Goal: Transaction & Acquisition: Purchase product/service

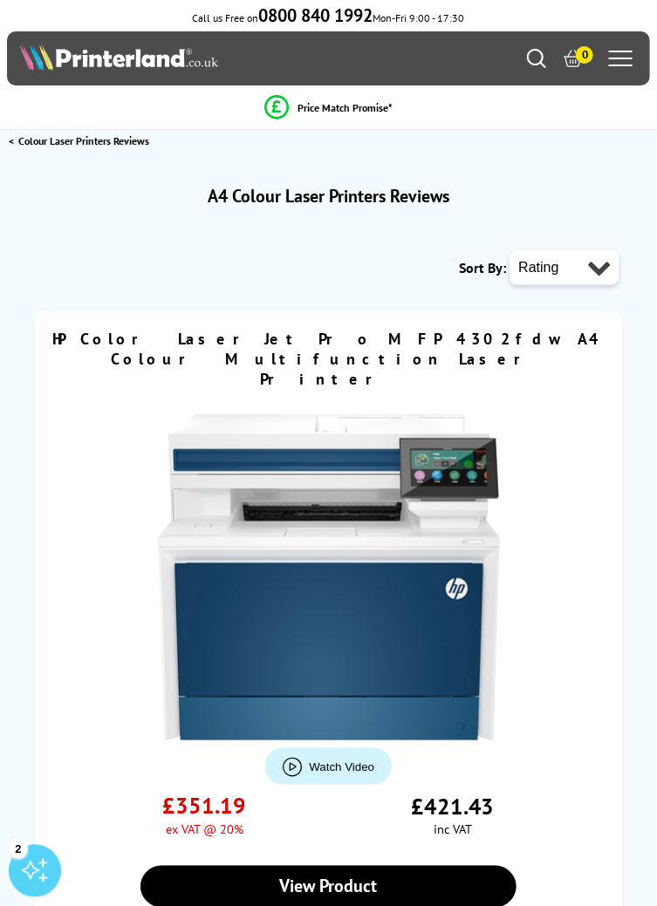
click at [583, 270] on select "Rating Date Price Value Features Quality Performance" at bounding box center [564, 267] width 110 height 35
select select "price"
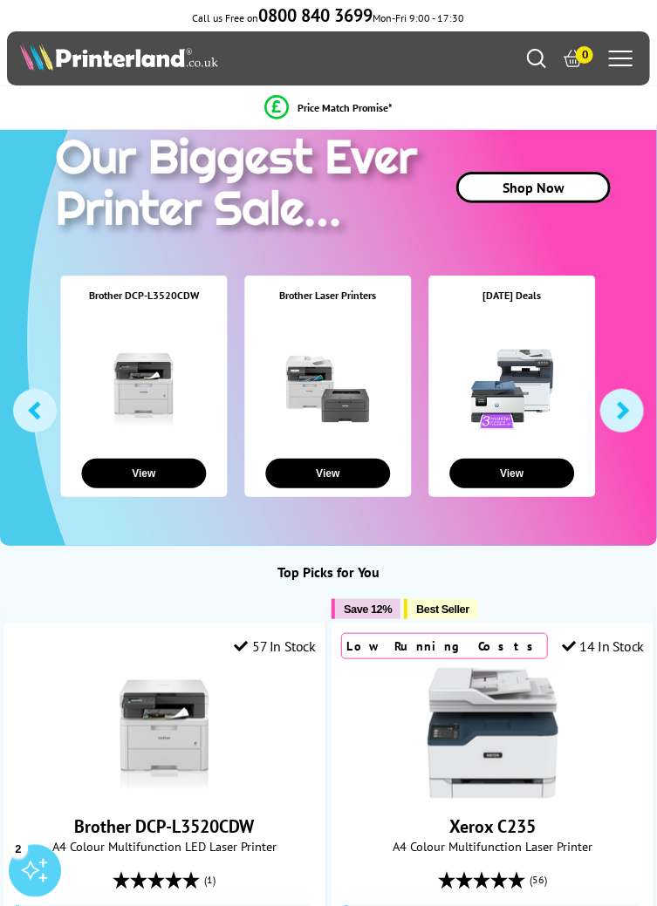
click at [527, 420] on link at bounding box center [511, 388] width 87 height 85
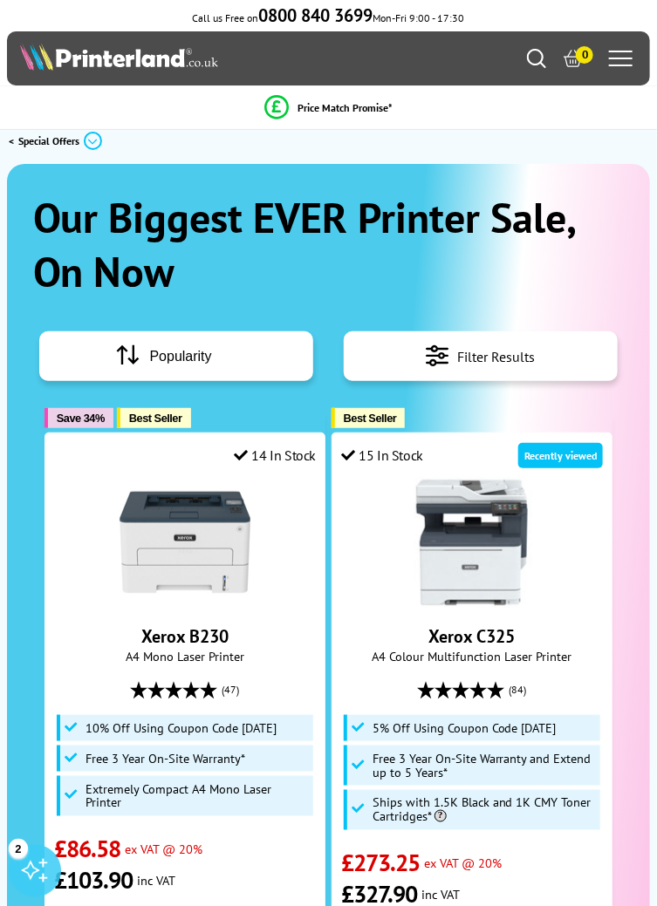
click at [472, 363] on span "Filter Results" at bounding box center [496, 357] width 78 height 24
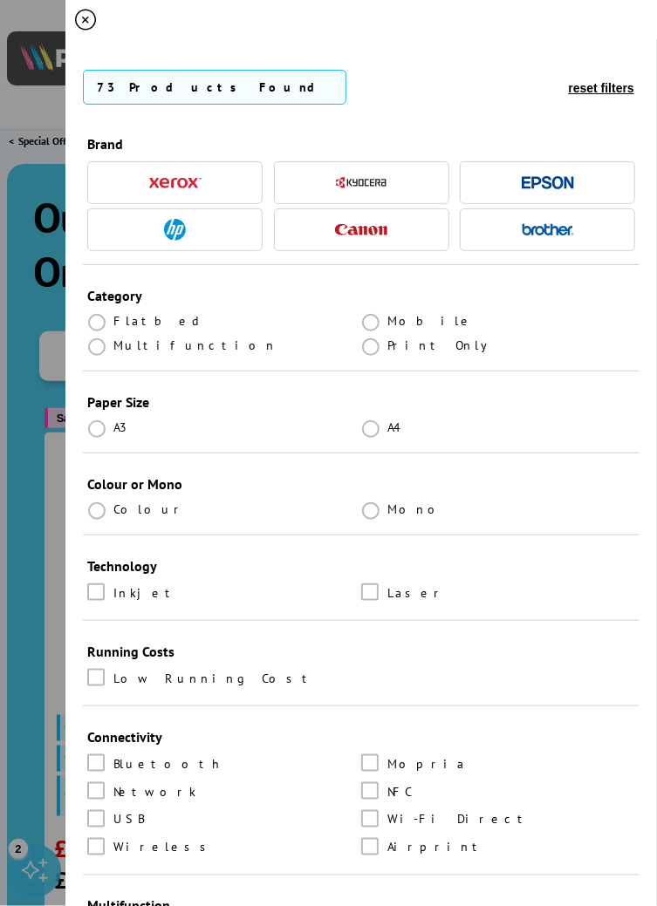
click at [552, 231] on img "button" at bounding box center [548, 229] width 52 height 12
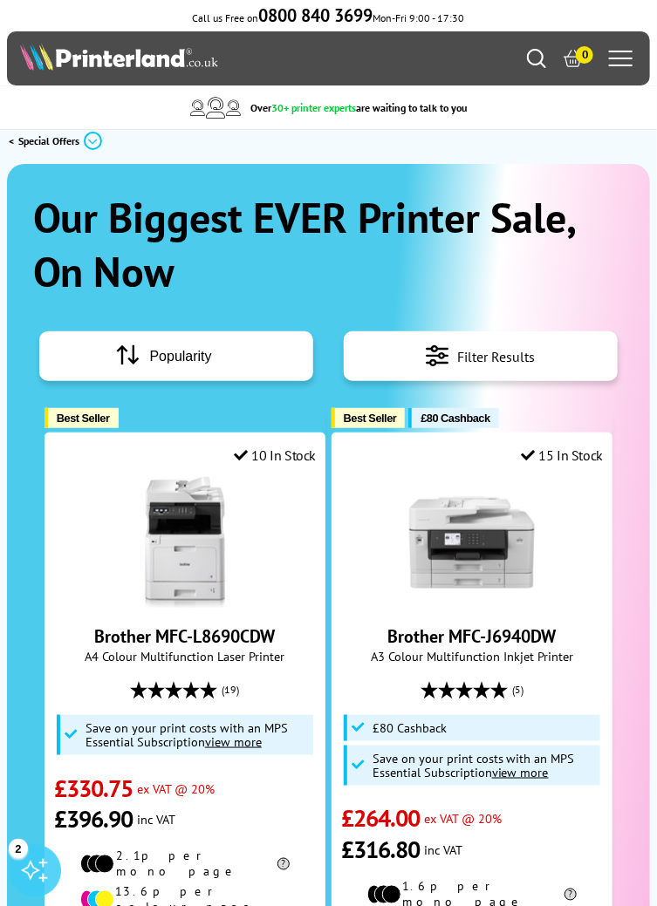
click at [490, 360] on span "Filter Results" at bounding box center [496, 357] width 78 height 24
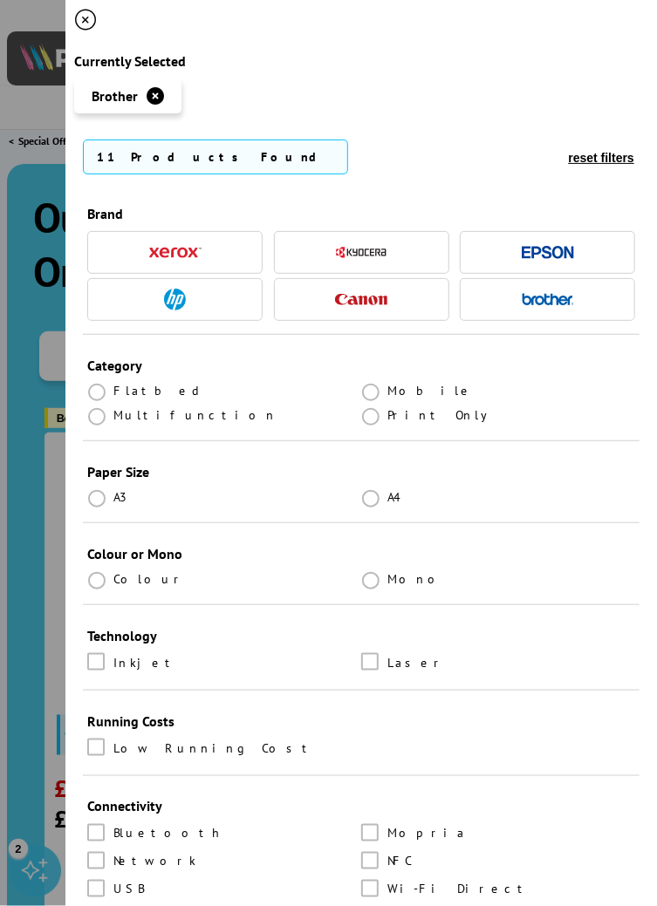
click at [391, 311] on button "button" at bounding box center [361, 300] width 63 height 24
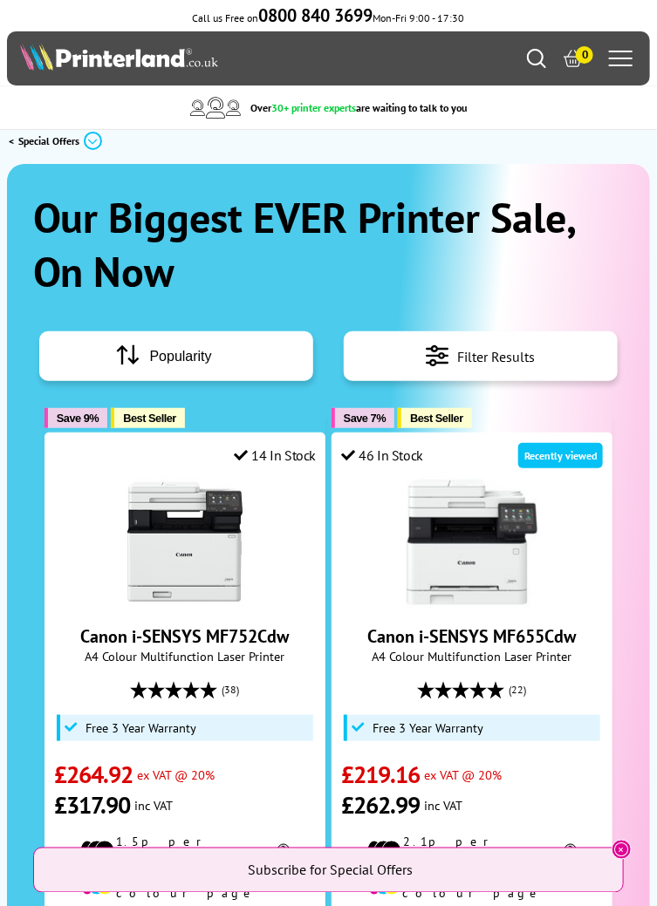
click at [222, 363] on select "Popularity Rating Price - Low to High Price - High to Low Running Costs - Low t…" at bounding box center [193, 356] width 87 height 15
select select "Price Ascending"
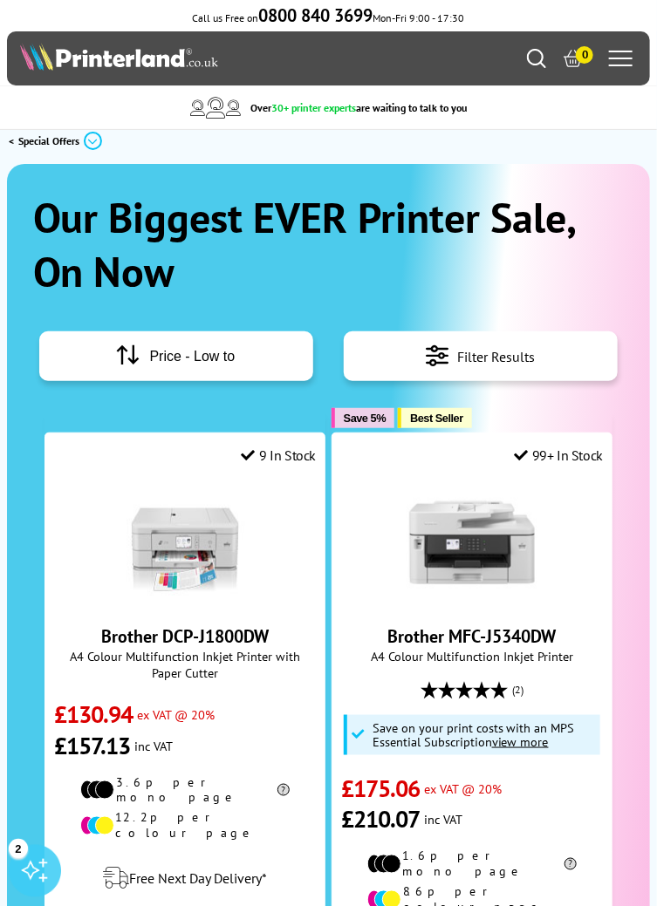
click at [237, 359] on div "Popularity Rating Price - Low to High Price - High to Low Running Costs - Low t…" at bounding box center [176, 356] width 274 height 50
click at [481, 362] on span "Filter Results" at bounding box center [496, 357] width 78 height 24
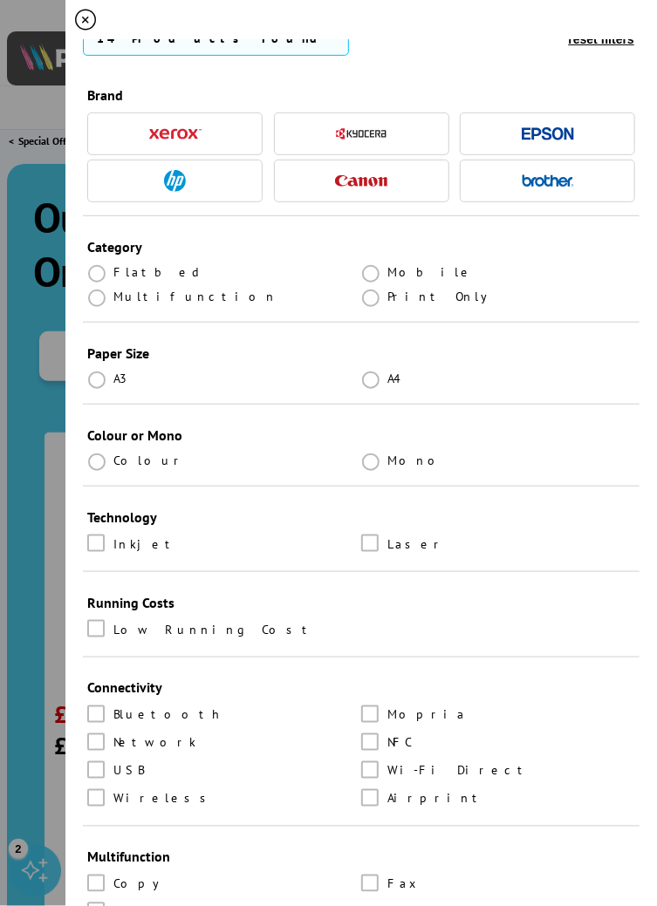
scroll to position [120, 0]
click at [380, 386] on label at bounding box center [372, 378] width 22 height 16
click at [387, 372] on input "radio" at bounding box center [387, 372] width 0 height 0
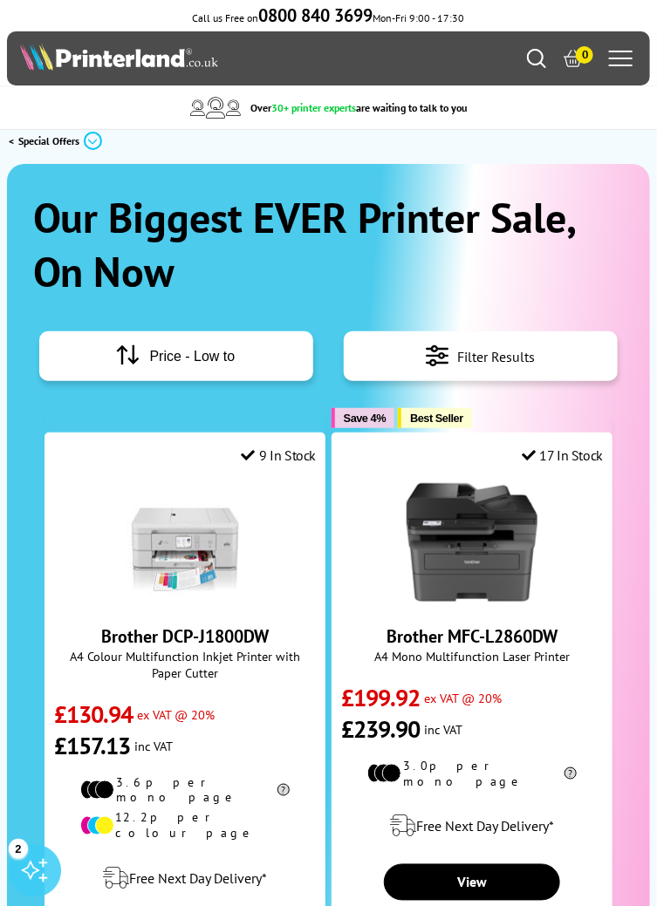
click at [499, 364] on span "Filter Results" at bounding box center [496, 357] width 78 height 24
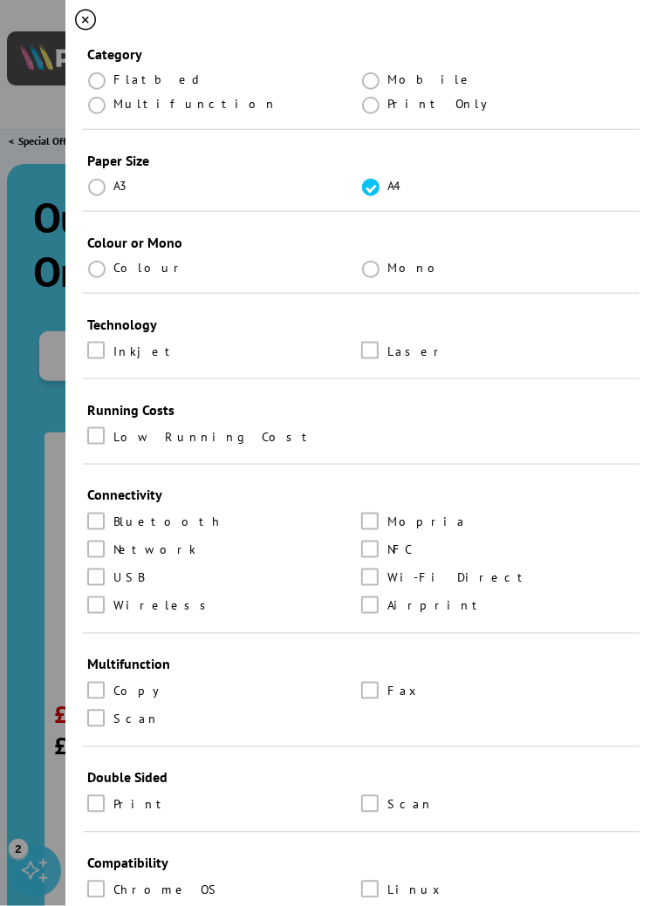
scroll to position [311, 0]
click at [154, 276] on span "Colour" at bounding box center [149, 268] width 72 height 16
click at [106, 276] on label at bounding box center [98, 268] width 22 height 16
click at [113, 263] on input "radio" at bounding box center [113, 263] width 0 height 0
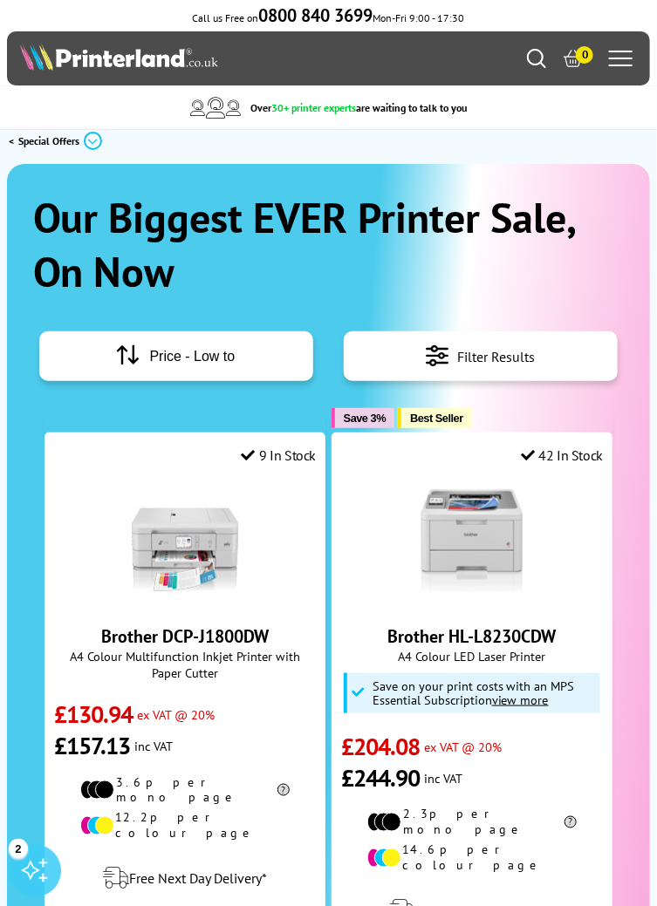
click at [527, 370] on div "Filter Results" at bounding box center [481, 356] width 274 height 50
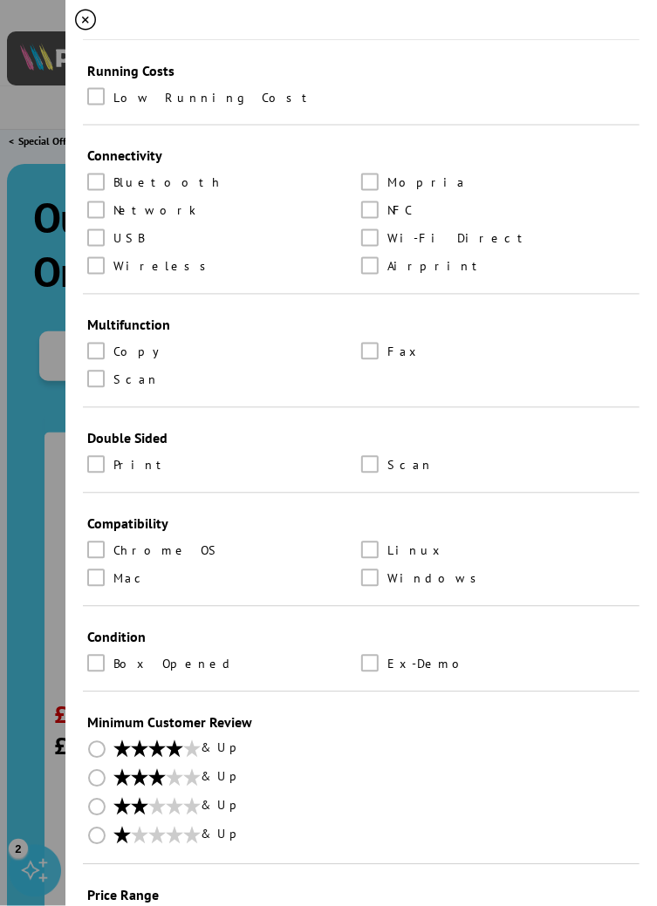
scroll to position [652, 0]
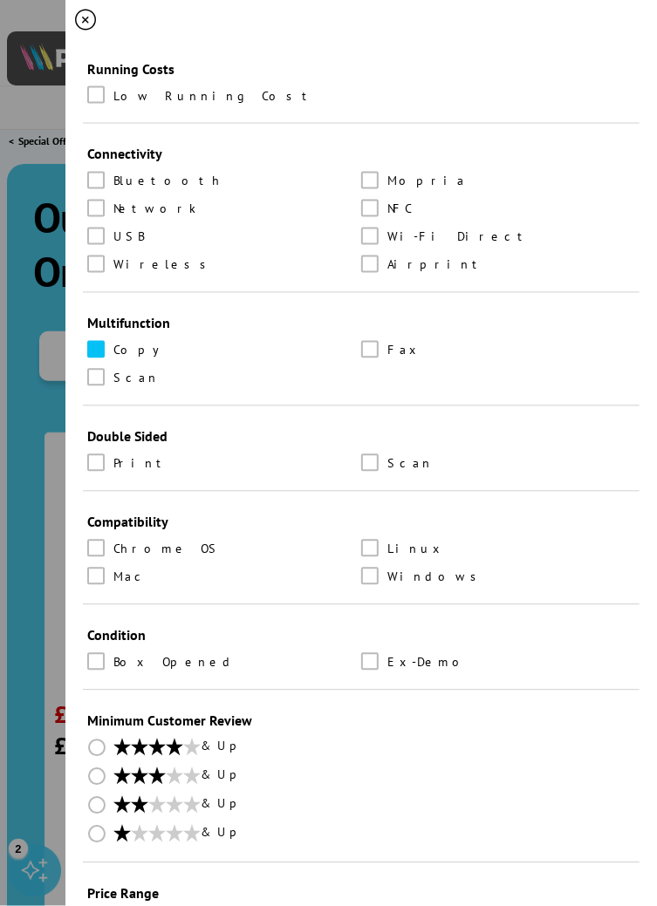
click at [105, 360] on label at bounding box center [98, 350] width 22 height 19
click at [113, 344] on input "checkbox" at bounding box center [113, 344] width 0 height 0
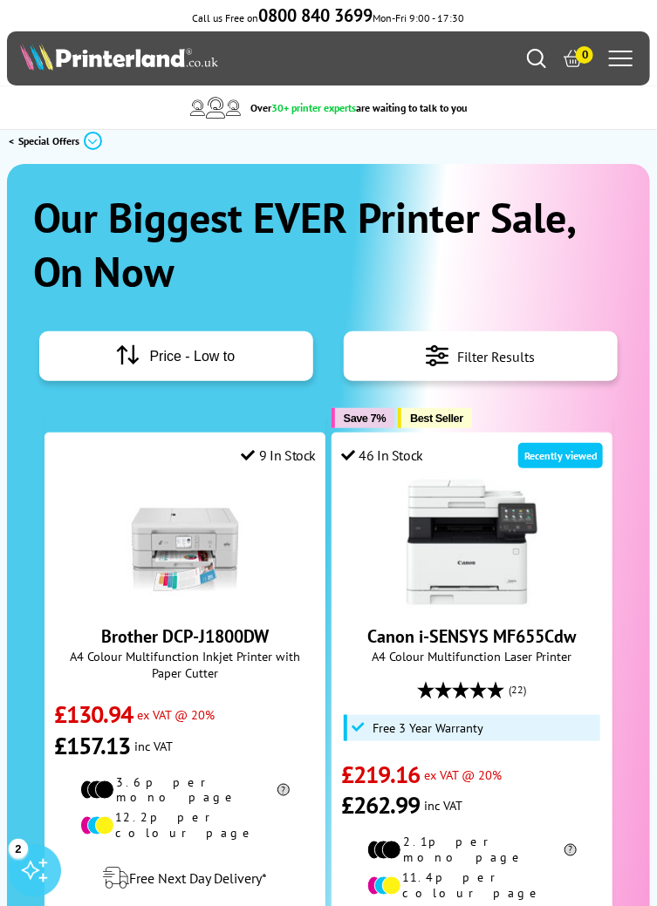
click at [512, 369] on div "Filter Results" at bounding box center [481, 356] width 274 height 50
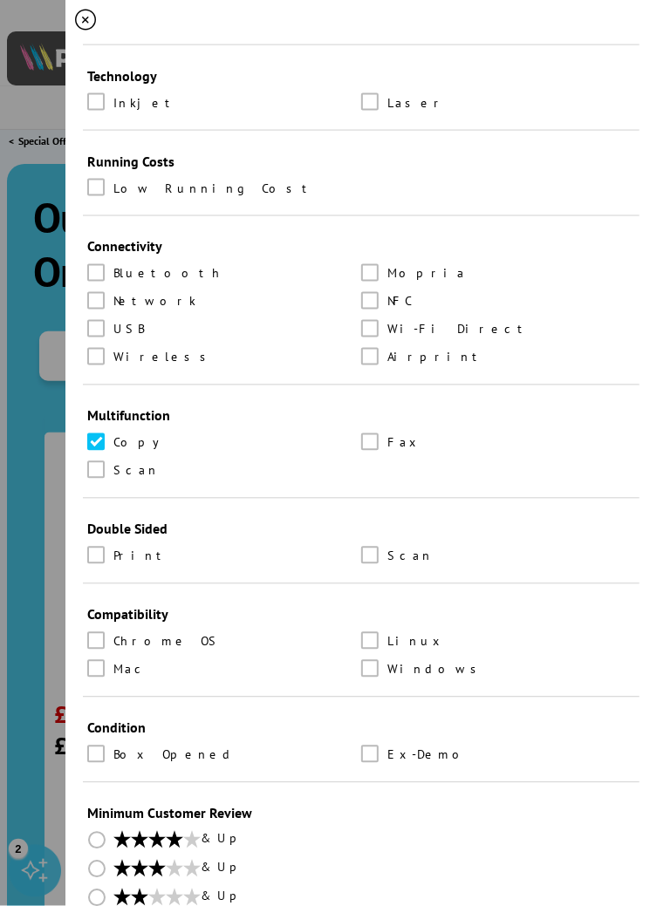
scroll to position [563, 0]
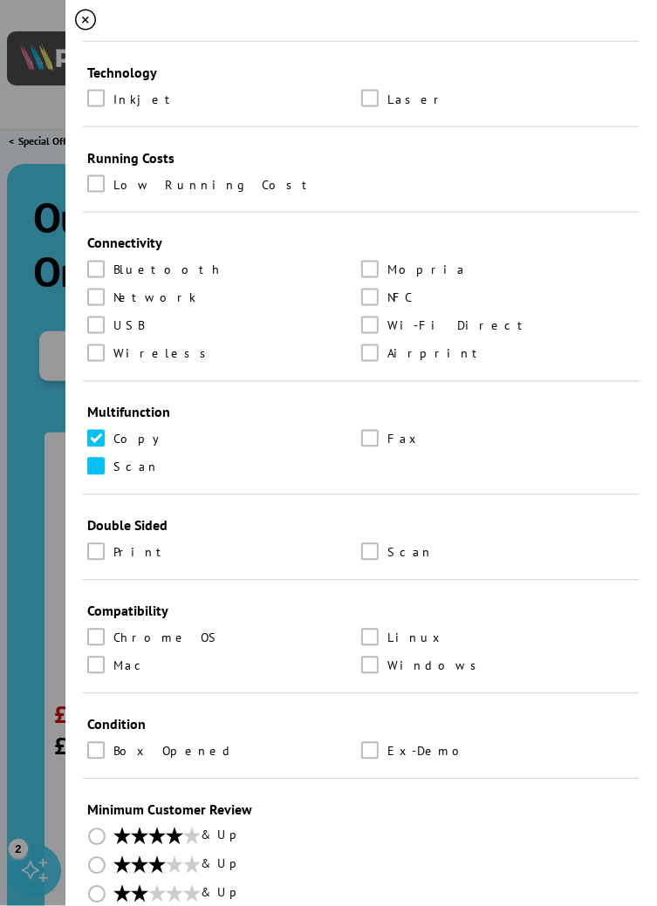
click at [109, 477] on label at bounding box center [98, 467] width 22 height 19
click at [113, 461] on input "checkbox" at bounding box center [113, 461] width 0 height 0
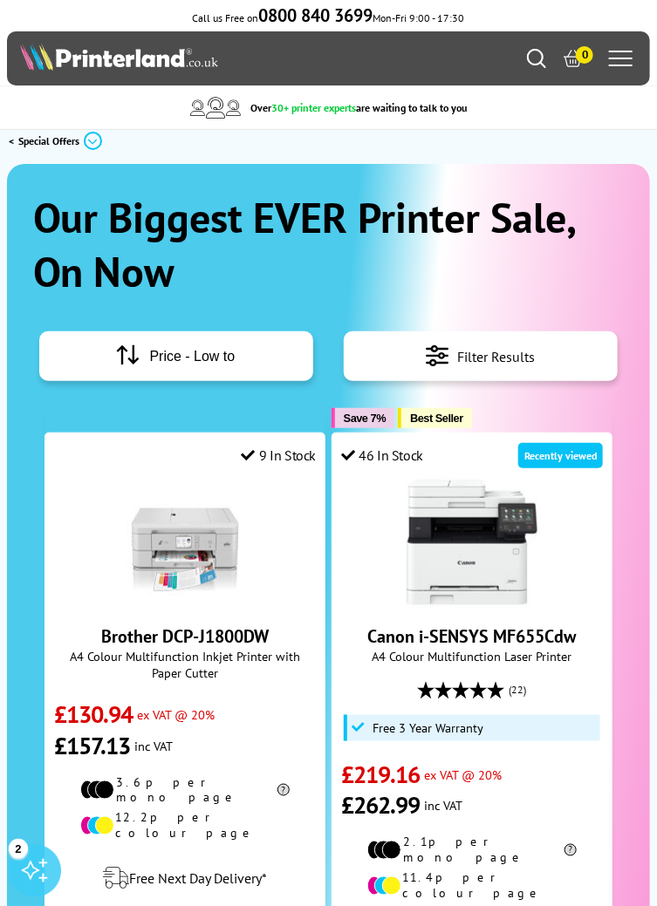
click at [521, 358] on span "Filter Results" at bounding box center [496, 357] width 78 height 24
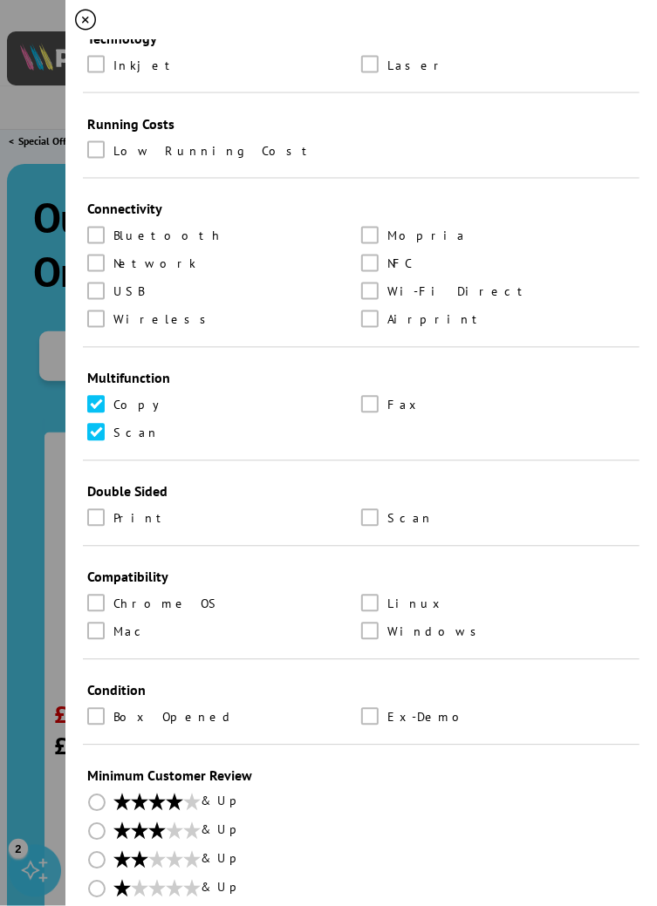
scroll to position [642, 0]
click at [106, 528] on label at bounding box center [98, 518] width 22 height 19
click at [113, 511] on input "checkbox" at bounding box center [113, 511] width 0 height 0
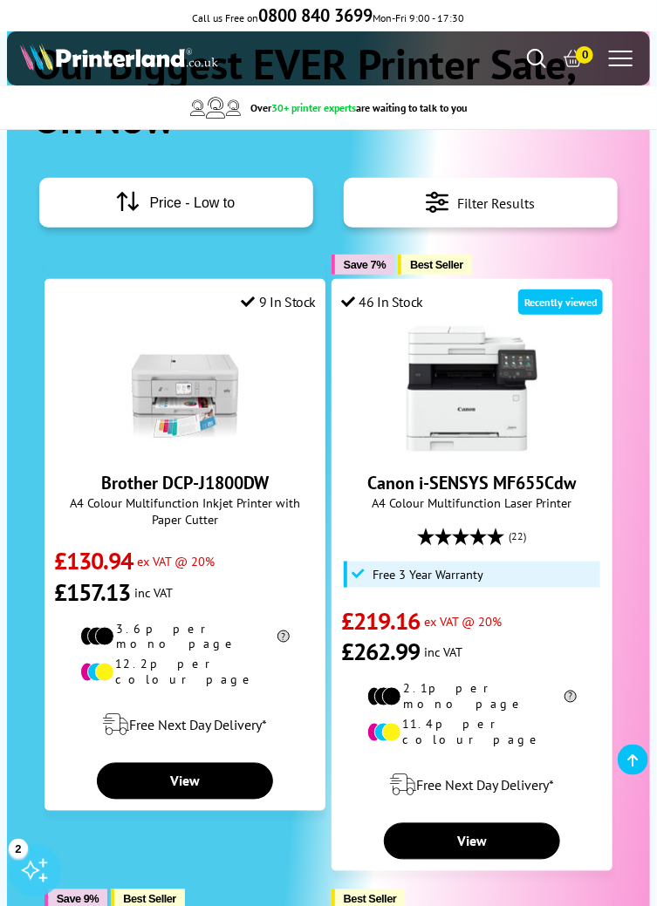
scroll to position [155, 0]
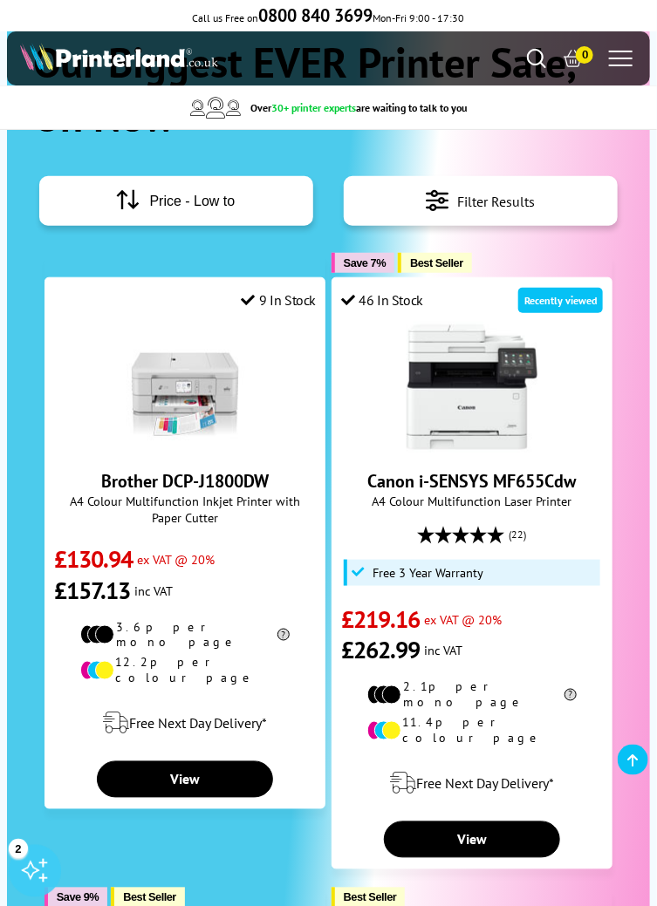
click at [454, 201] on icon at bounding box center [441, 201] width 31 height 24
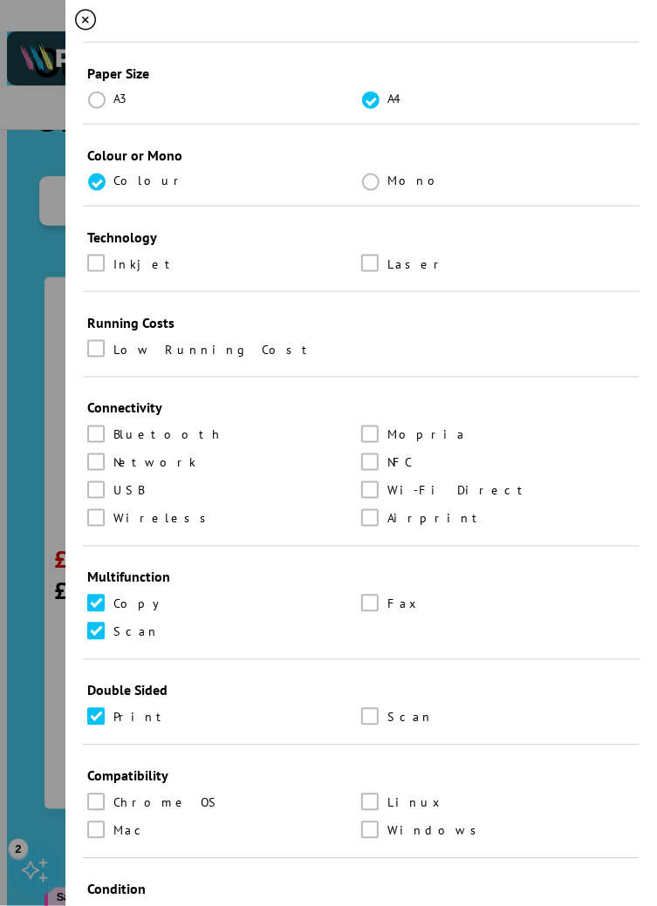
scroll to position [442, 0]
click at [107, 727] on label at bounding box center [98, 717] width 22 height 19
click at [113, 711] on input "checkbox" at bounding box center [113, 711] width 0 height 0
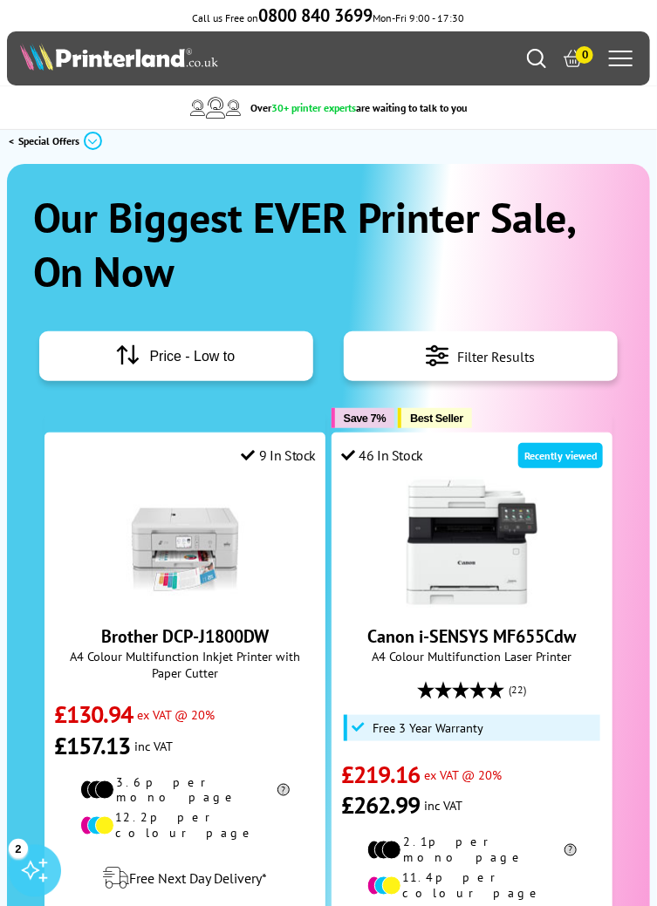
click at [467, 364] on span "Filter Results" at bounding box center [496, 357] width 78 height 24
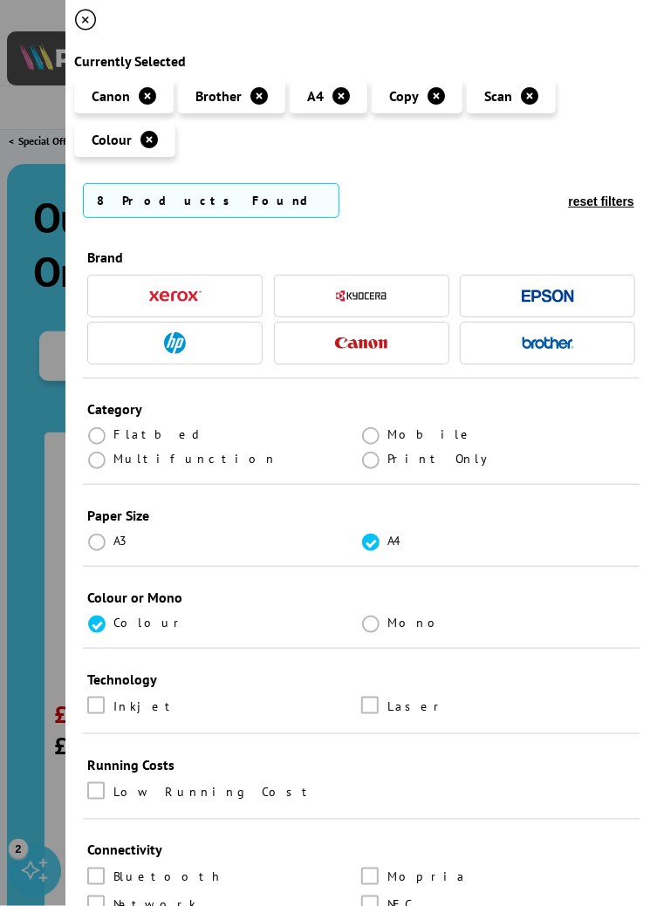
click at [562, 349] on img "button" at bounding box center [548, 343] width 52 height 12
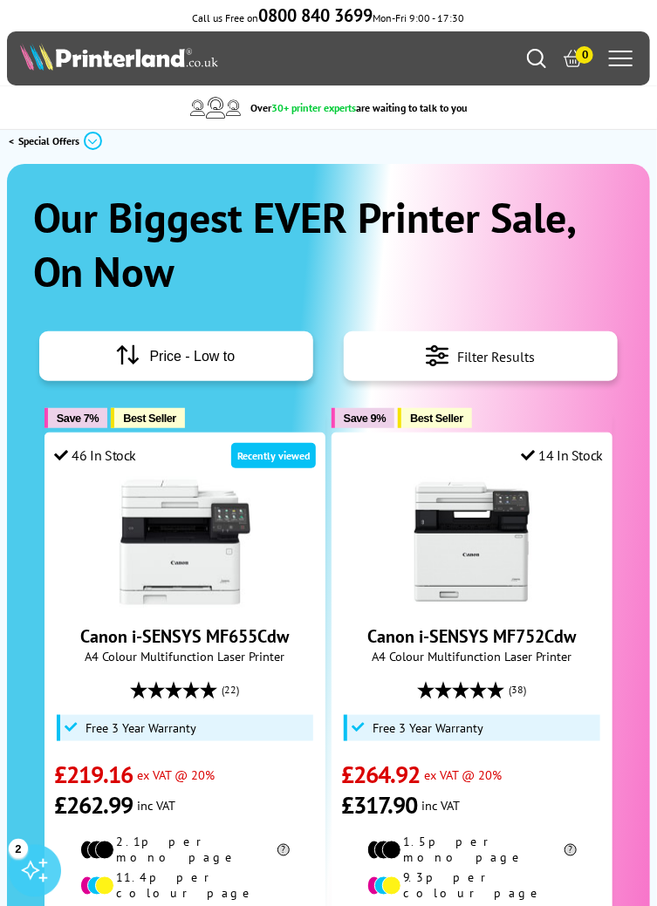
click at [488, 370] on div "Filter Results" at bounding box center [481, 356] width 274 height 50
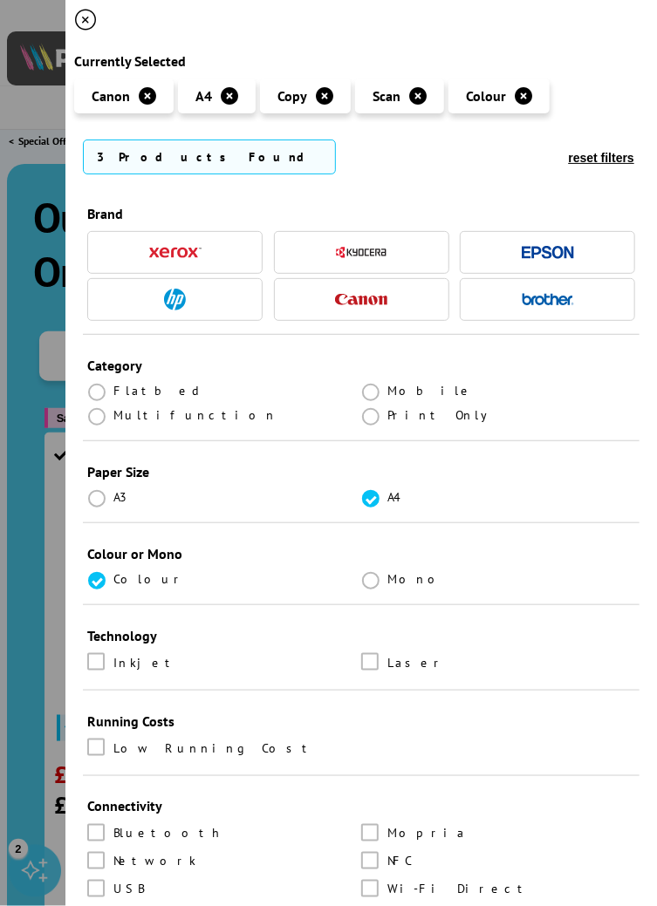
click at [389, 307] on button "button" at bounding box center [361, 300] width 63 height 24
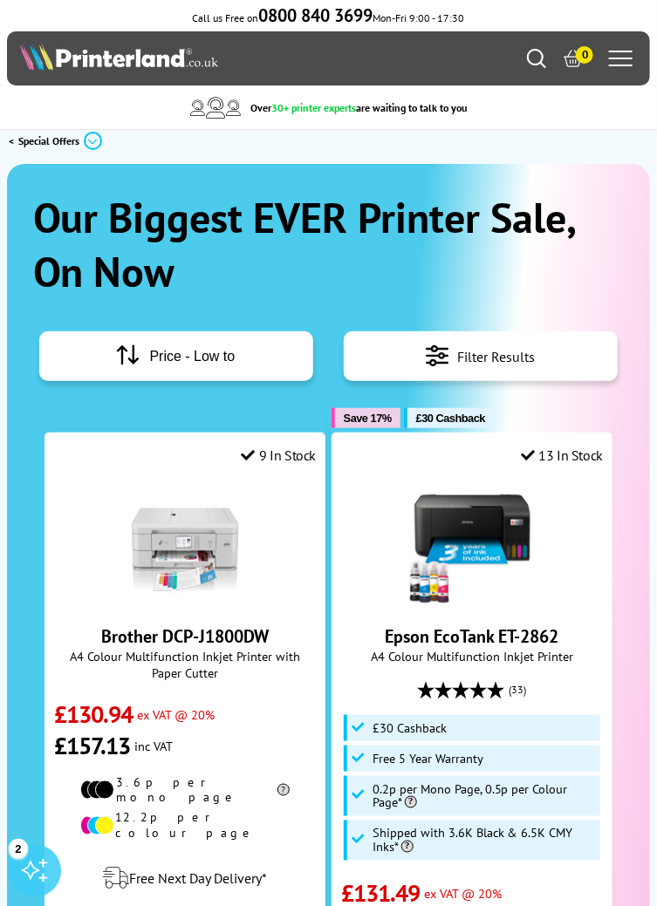
click at [494, 361] on span "Filter Results" at bounding box center [496, 357] width 78 height 24
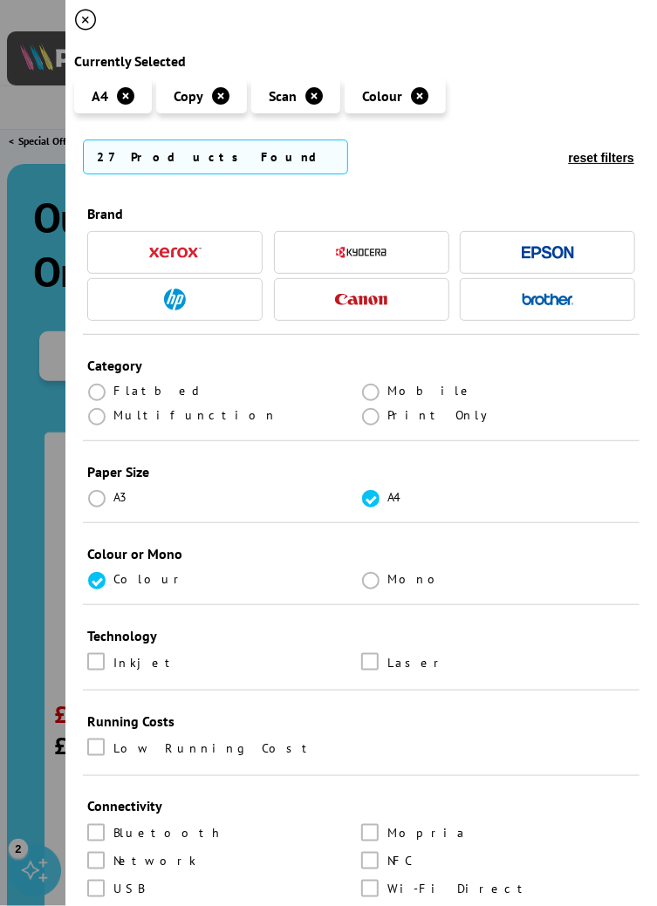
click at [560, 305] on img "button" at bounding box center [548, 299] width 52 height 12
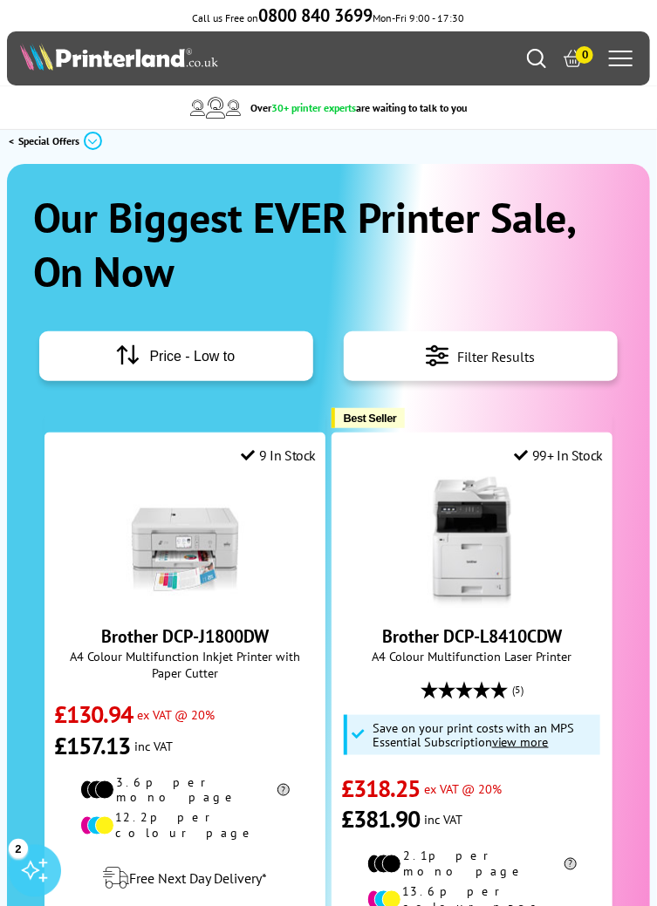
click at [488, 367] on span "Filter Results" at bounding box center [496, 357] width 78 height 24
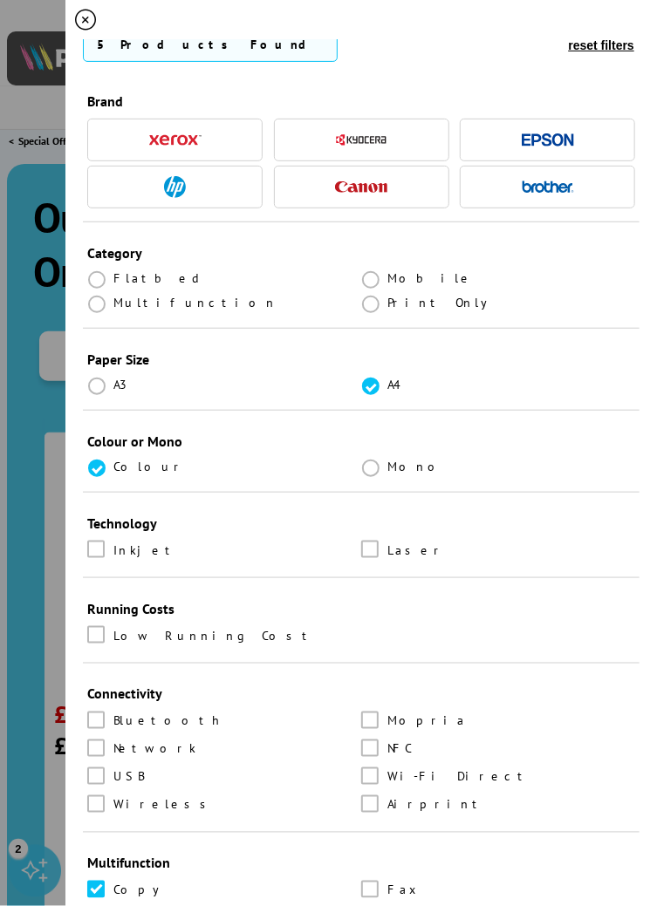
scroll to position [111, 0]
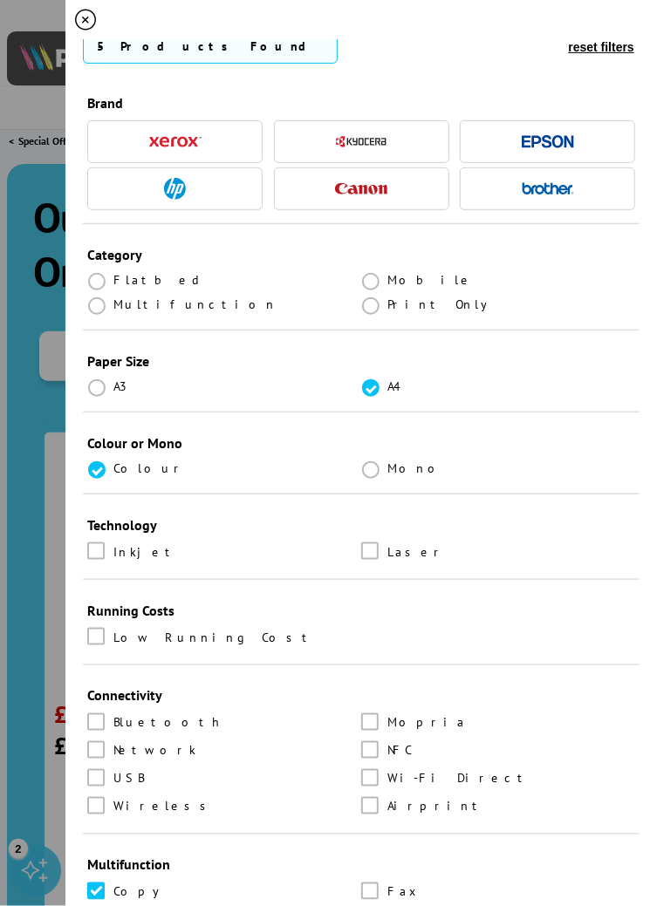
click at [204, 312] on li "Multifunction" at bounding box center [224, 305] width 274 height 16
click at [181, 312] on span "Multifunction" at bounding box center [195, 305] width 164 height 16
click at [109, 312] on label at bounding box center [98, 305] width 22 height 16
click at [113, 299] on input "radio" at bounding box center [113, 299] width 0 height 0
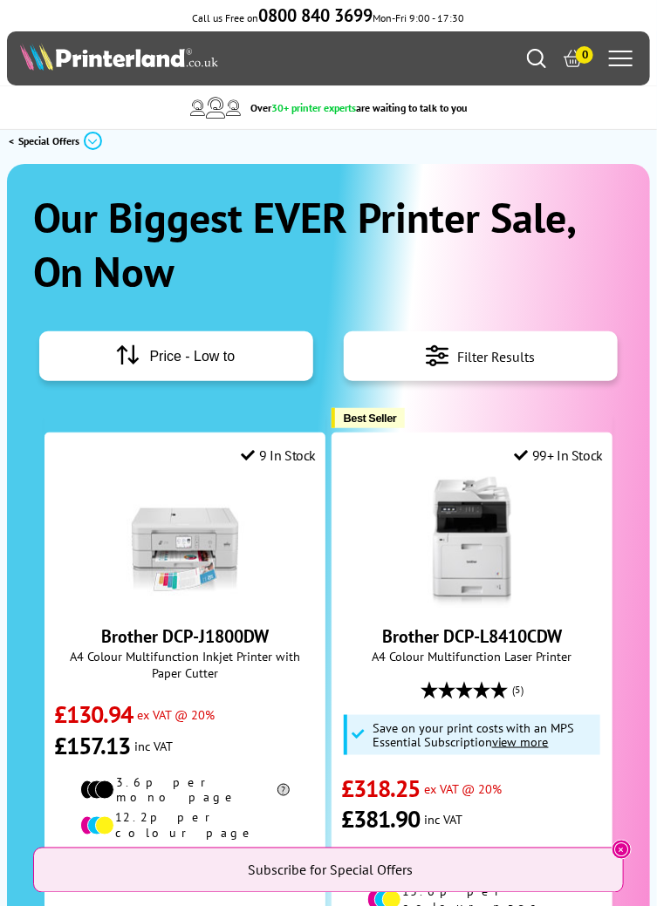
click at [474, 362] on span "Filter Results" at bounding box center [496, 357] width 78 height 24
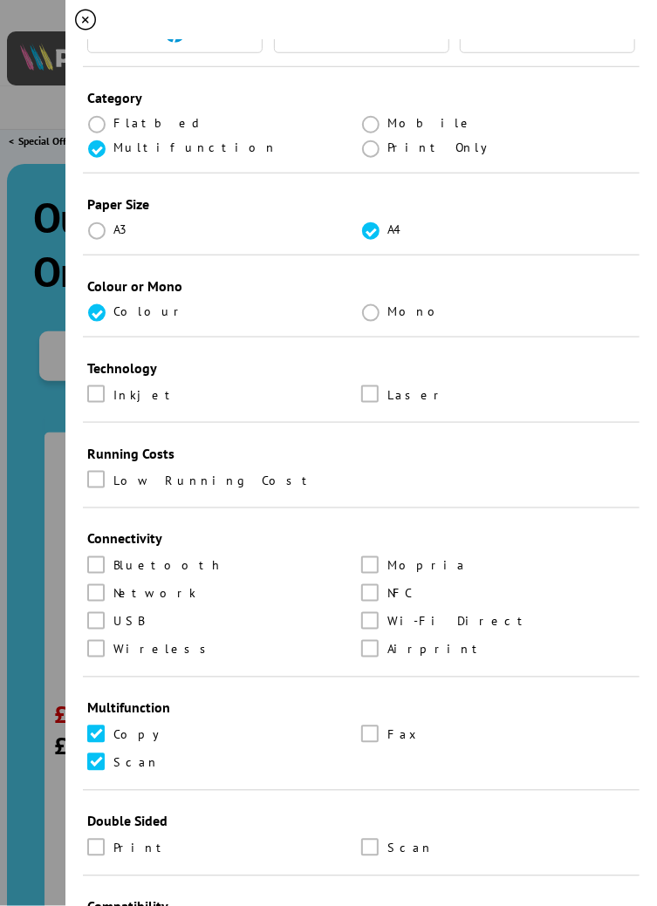
scroll to position [314, 0]
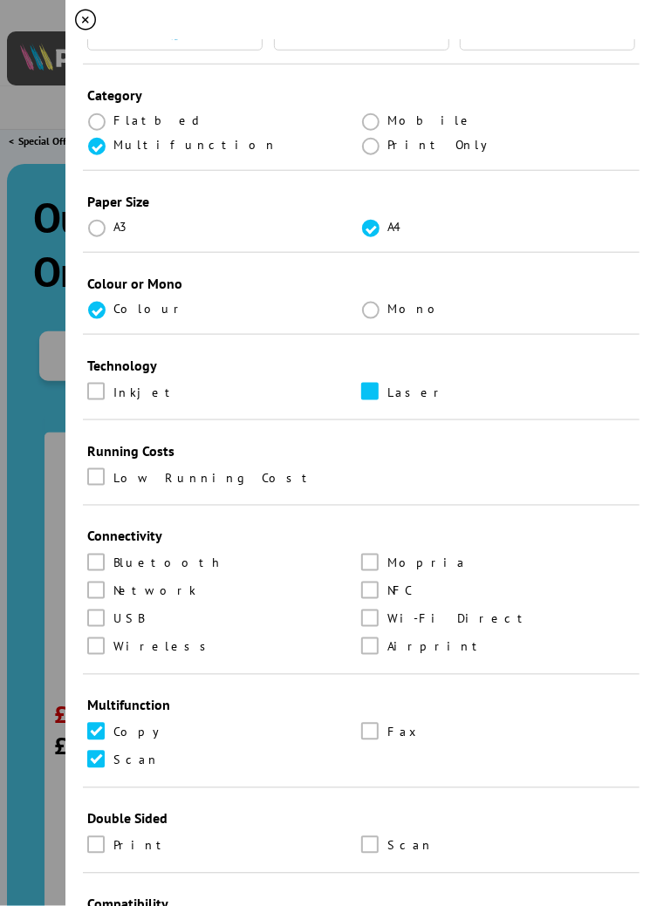
click at [381, 402] on label at bounding box center [372, 392] width 22 height 19
click at [386, 386] on input "checkbox" at bounding box center [386, 386] width 0 height 0
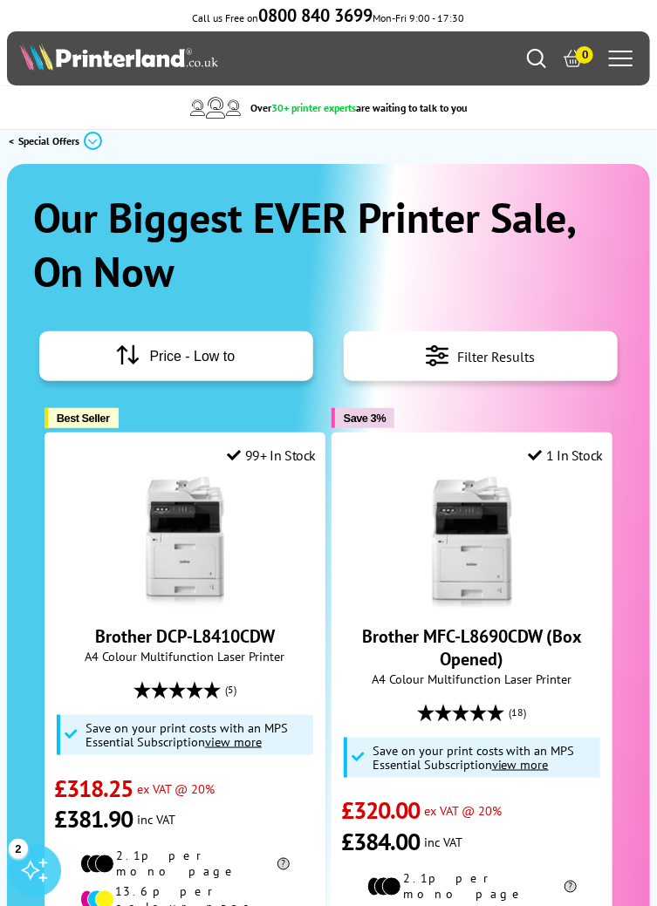
click at [504, 368] on span "Filter Results" at bounding box center [496, 357] width 78 height 24
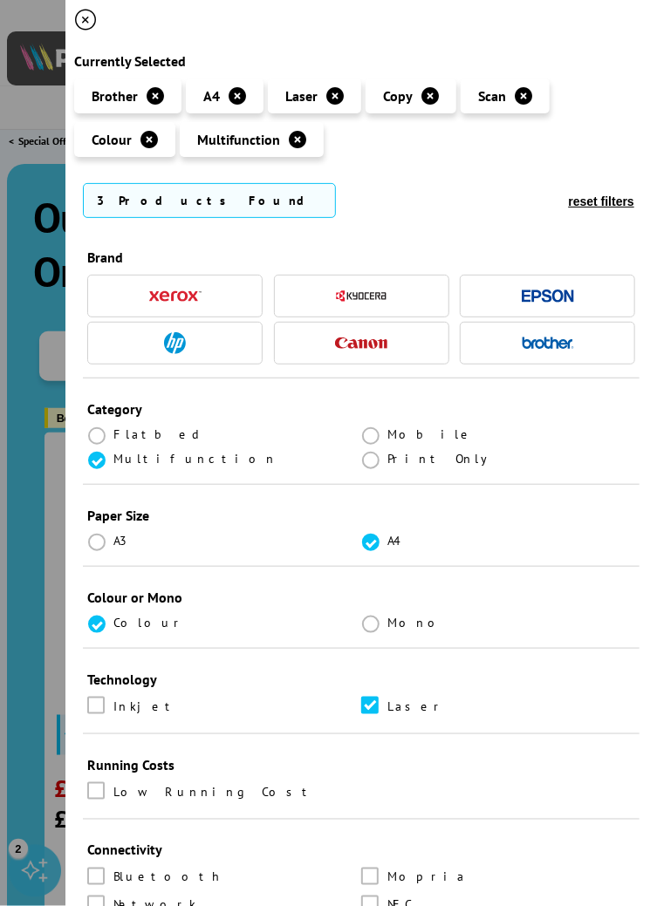
click at [375, 354] on span "button" at bounding box center [361, 343] width 52 height 22
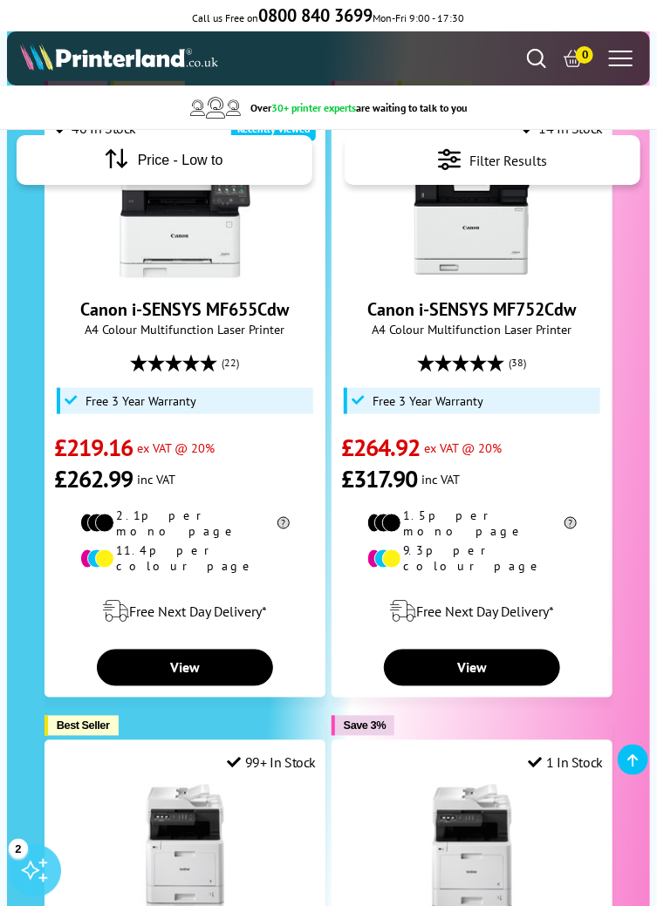
scroll to position [261, 0]
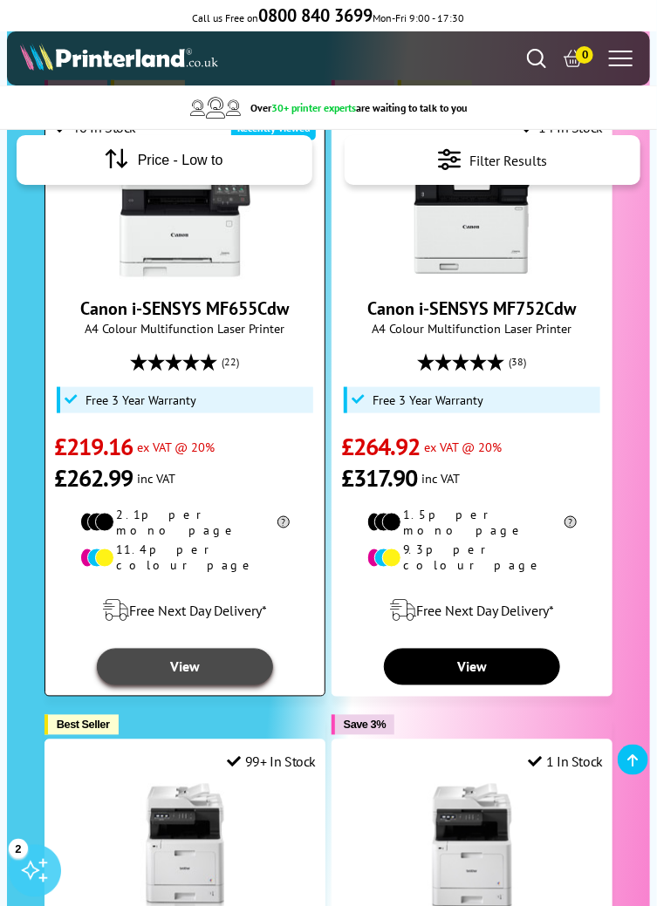
click at [247, 656] on link "View" at bounding box center [185, 667] width 176 height 37
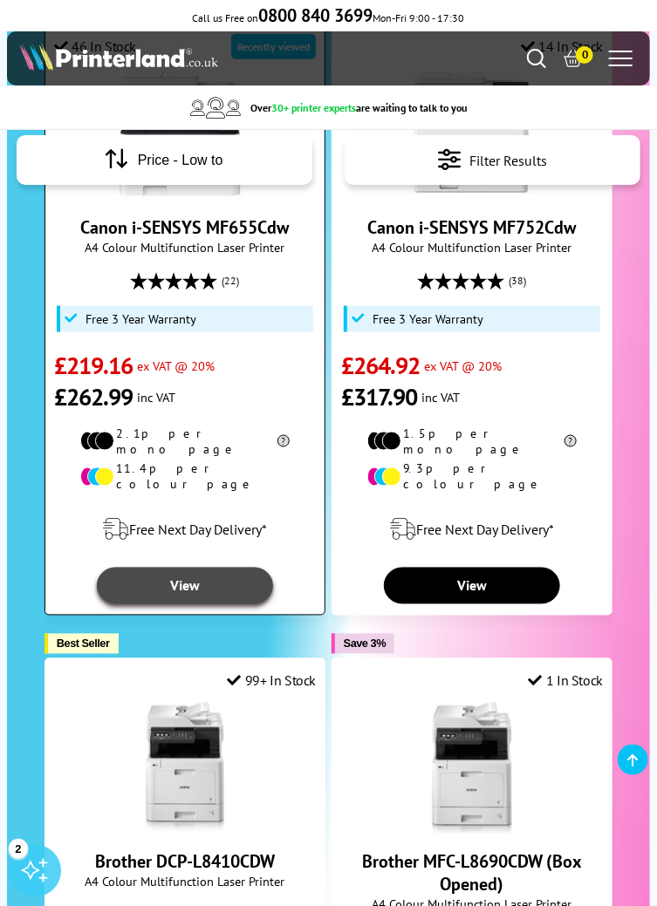
scroll to position [343, 0]
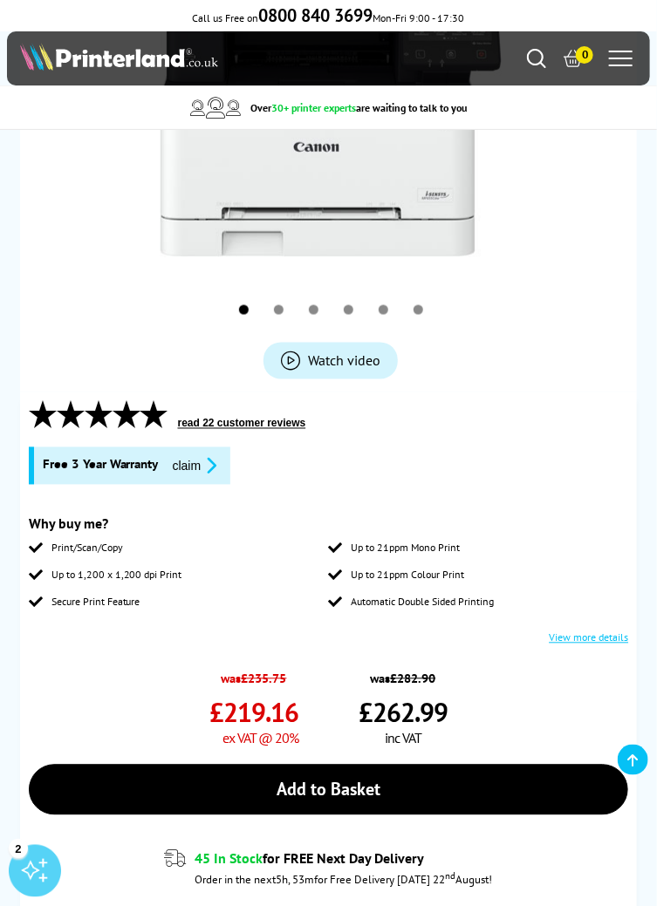
scroll to position [441, 0]
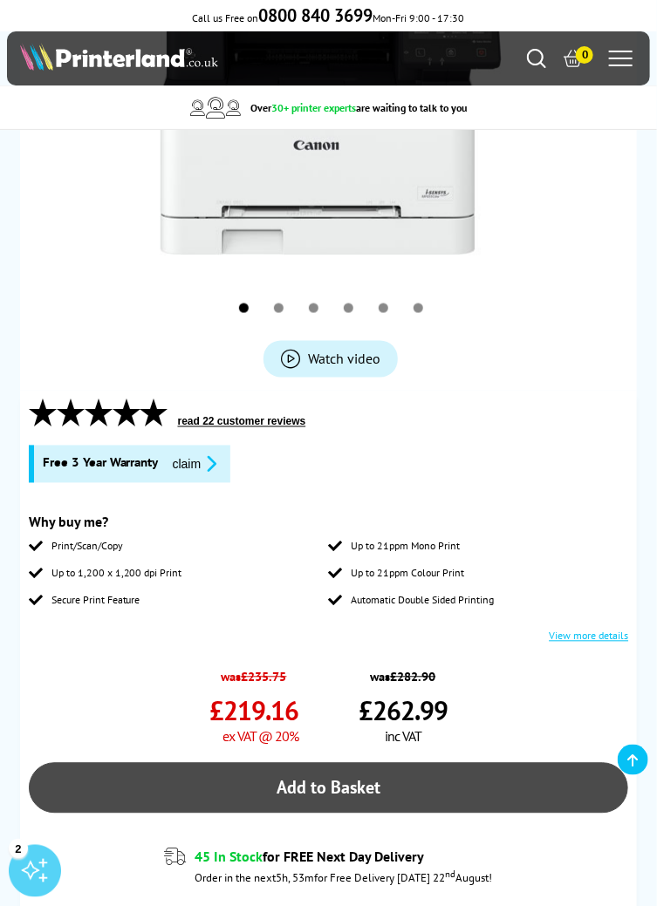
click at [405, 789] on link "Add to Basket" at bounding box center [329, 788] width 600 height 51
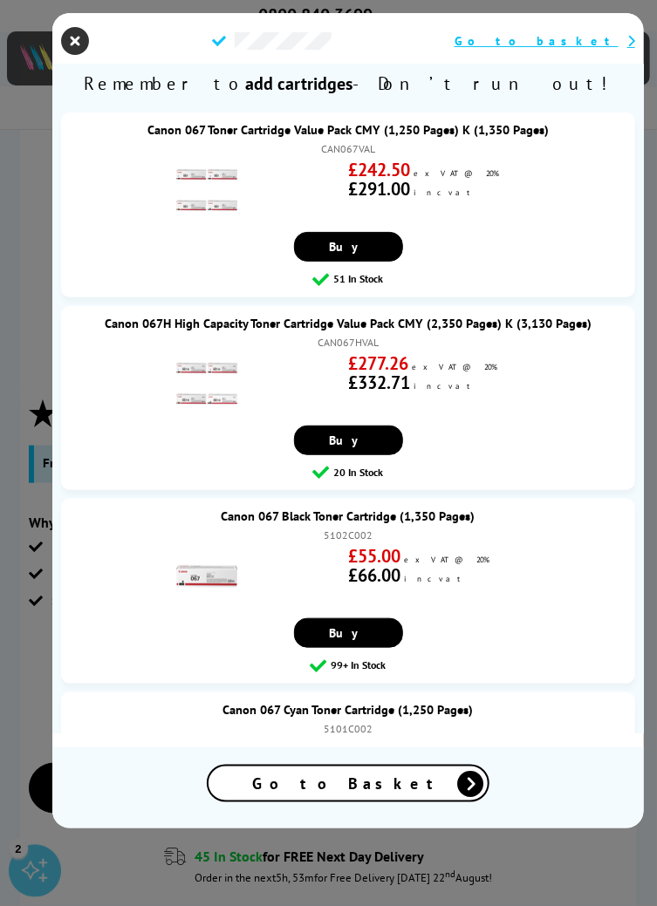
click at [85, 42] on icon "close modal" at bounding box center [75, 41] width 28 height 28
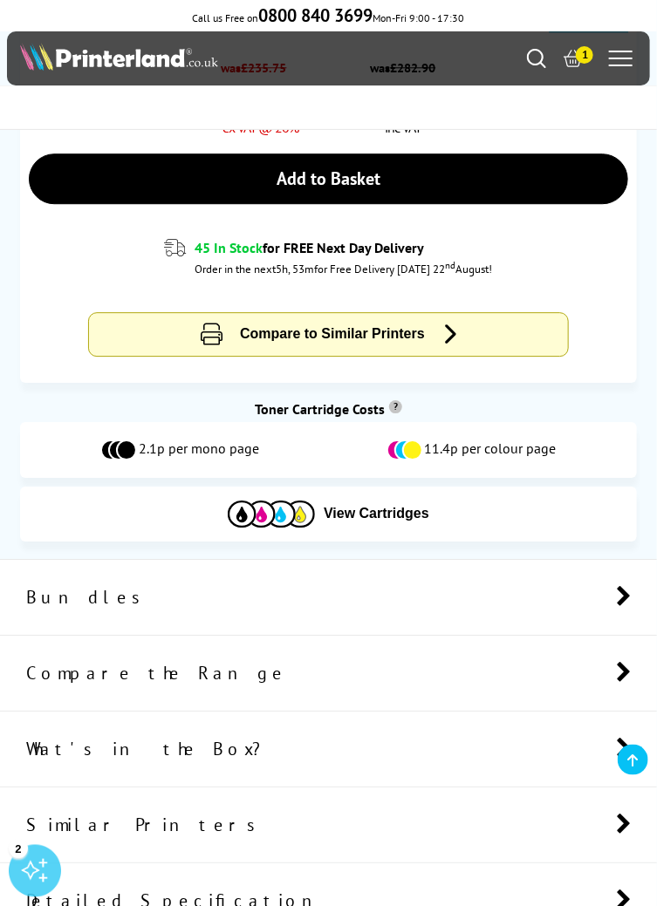
scroll to position [1060, 0]
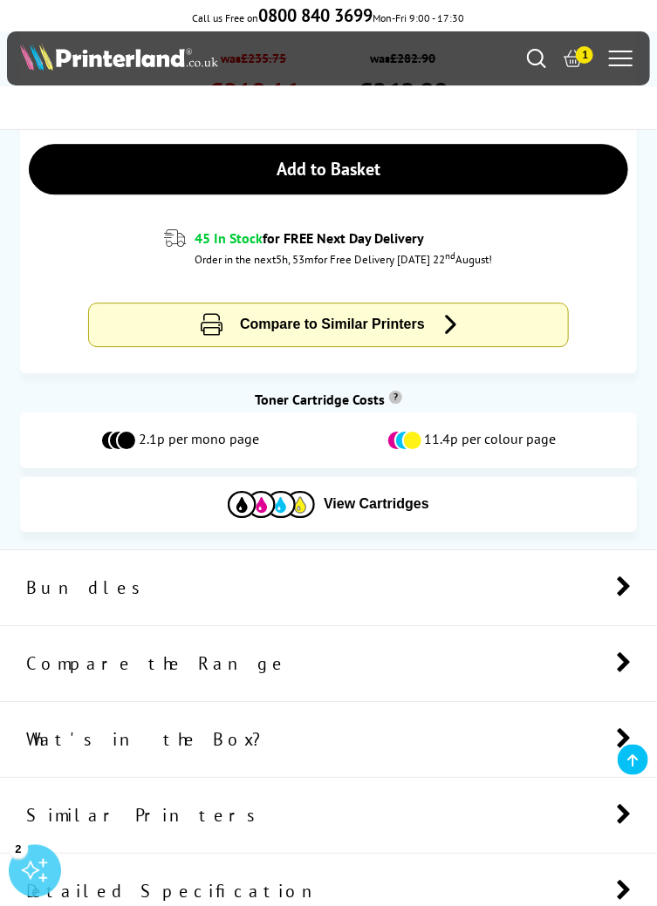
click at [434, 743] on li "What's in the Box?" at bounding box center [328, 740] width 657 height 76
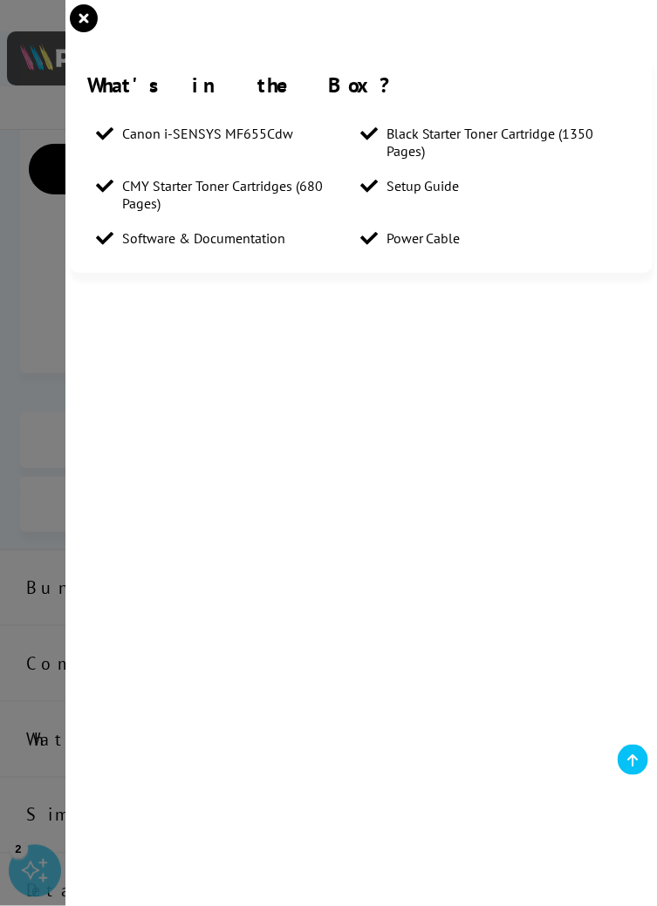
click at [42, 496] on div at bounding box center [328, 453] width 657 height 906
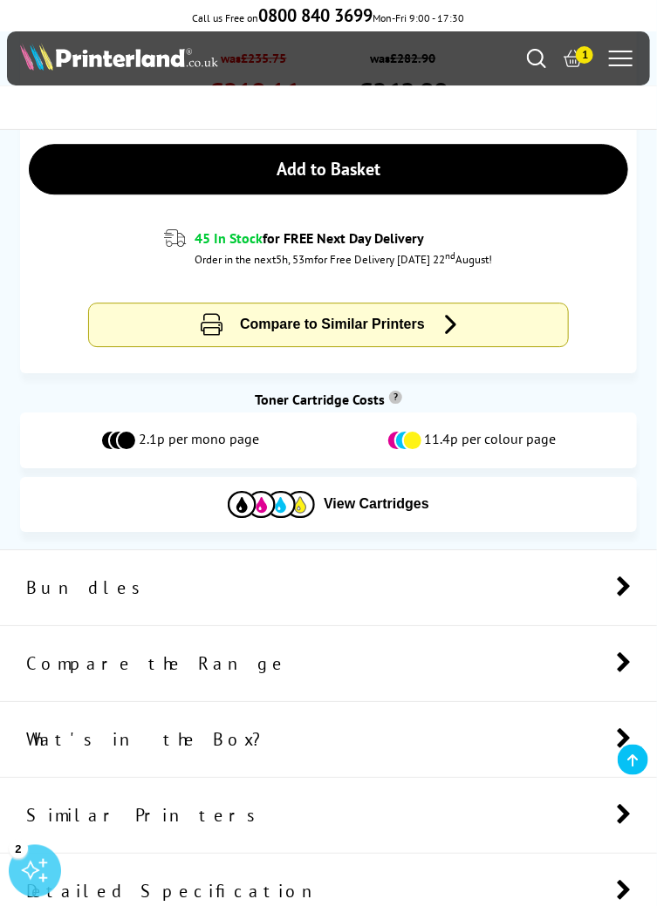
click at [586, 51] on span "1" at bounding box center [584, 54] width 17 height 17
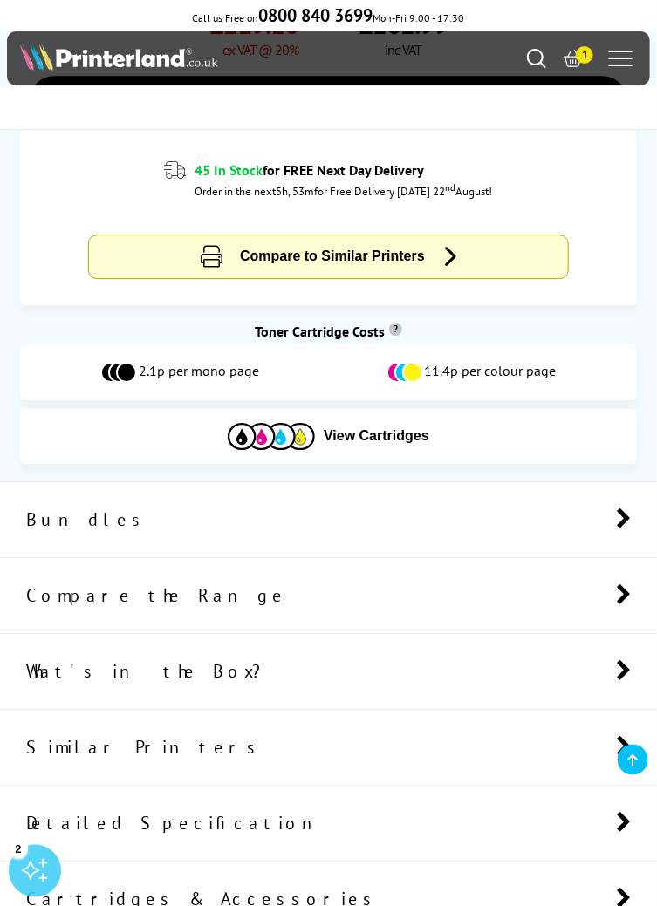
scroll to position [1142, 0]
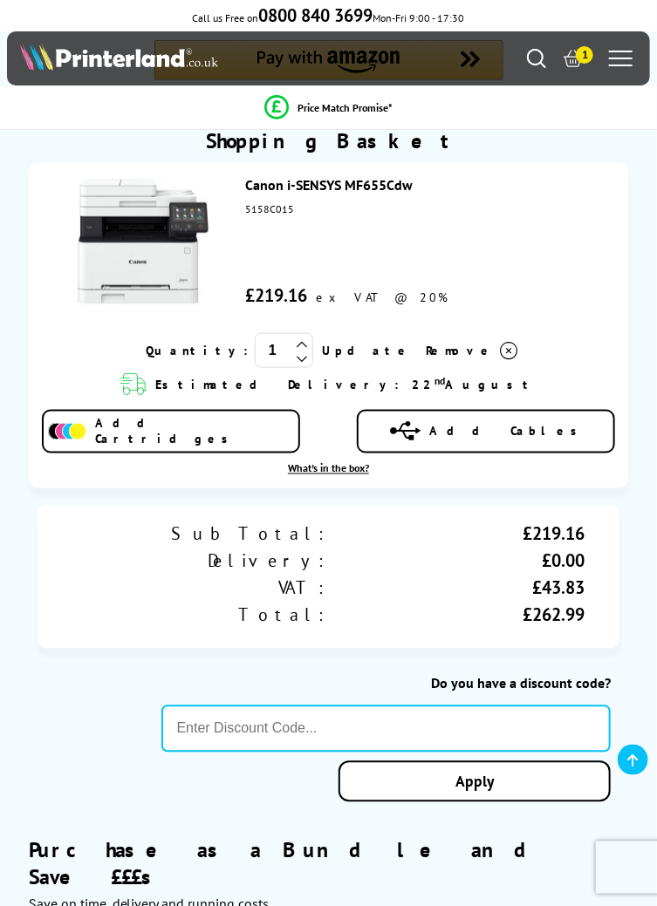
scroll to position [376, 0]
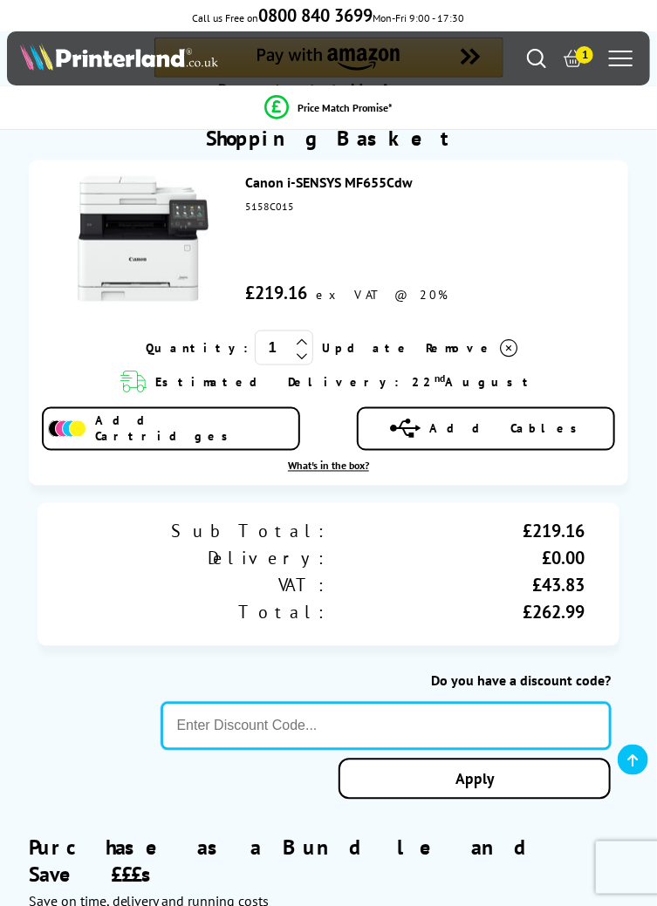
click at [313, 717] on input "text" at bounding box center [386, 726] width 450 height 47
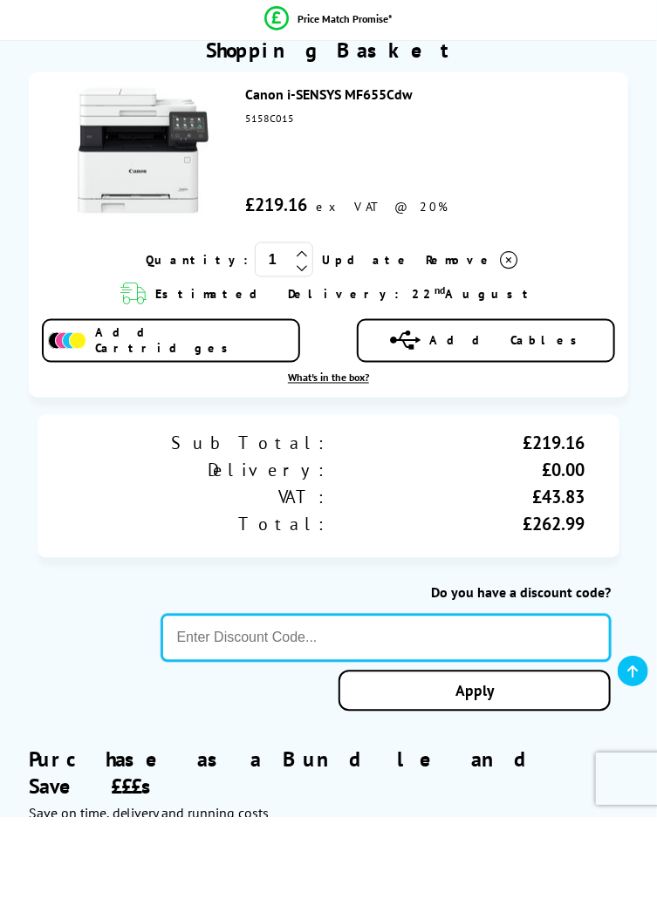
scroll to position [452, 0]
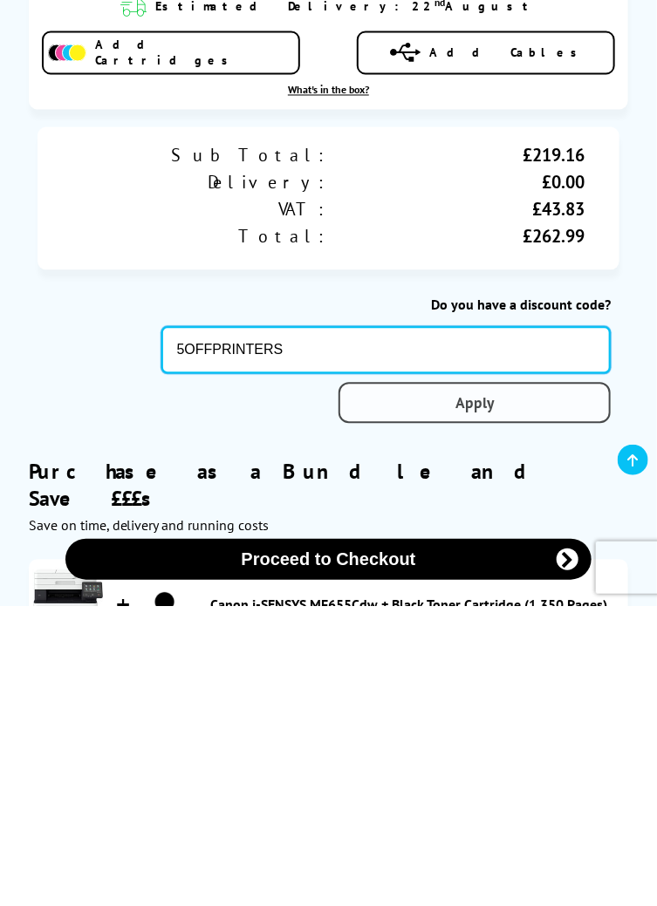
type input "5OFFPRINTERS"
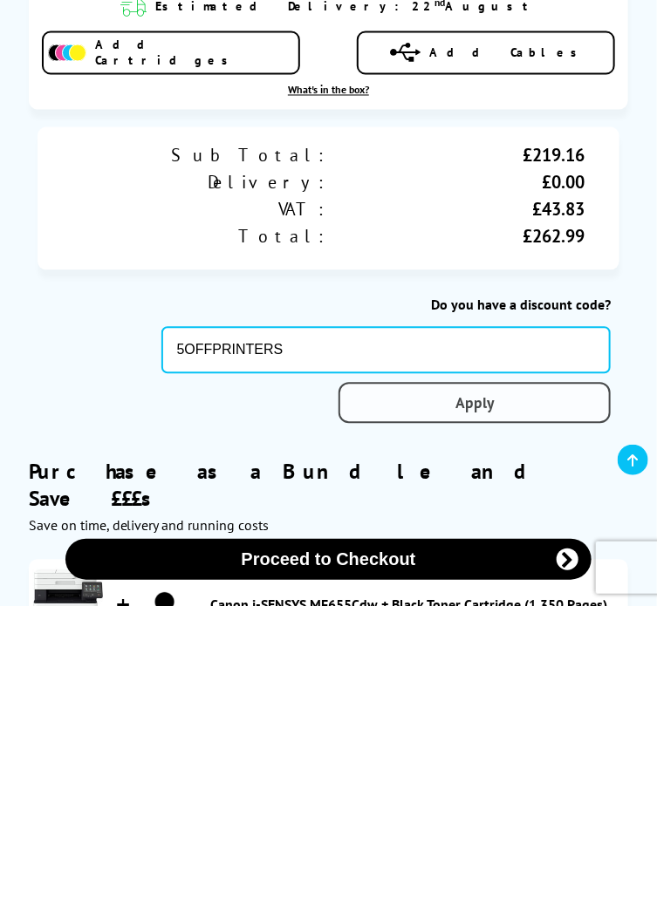
click at [536, 705] on link "Apply" at bounding box center [474, 703] width 272 height 41
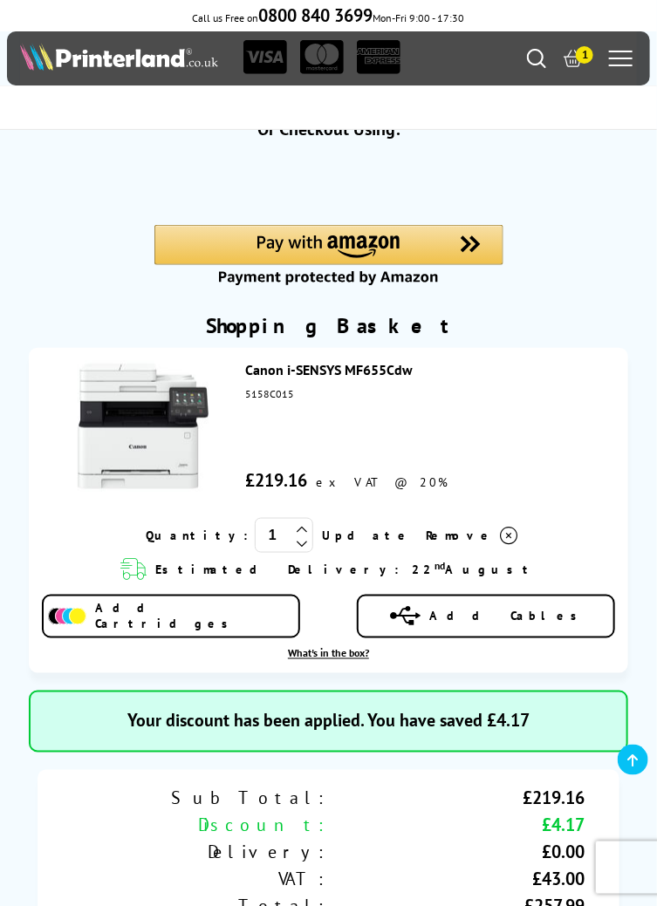
scroll to position [0, 0]
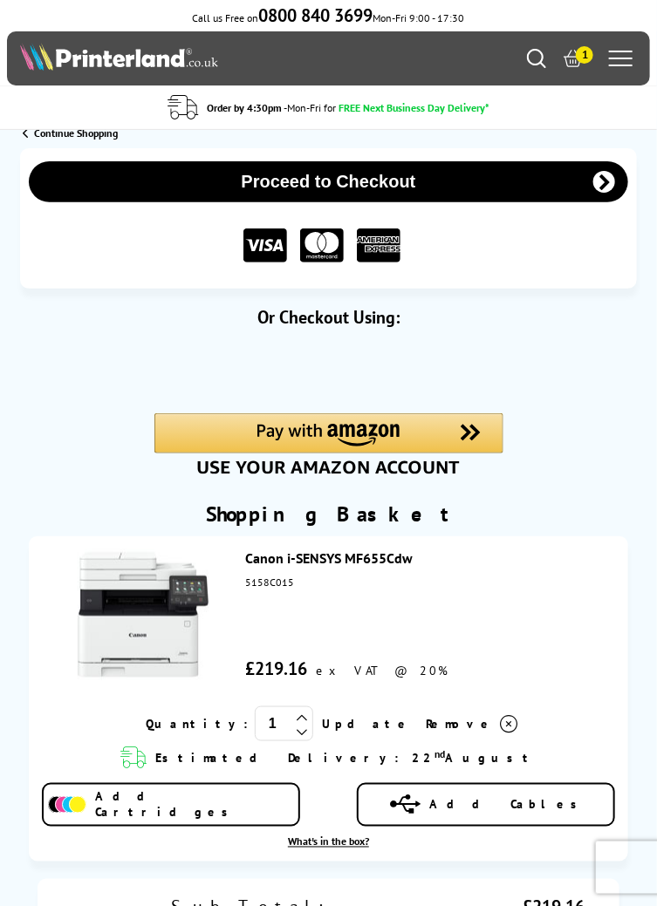
click at [78, 133] on span "Continue Shopping" at bounding box center [76, 132] width 84 height 13
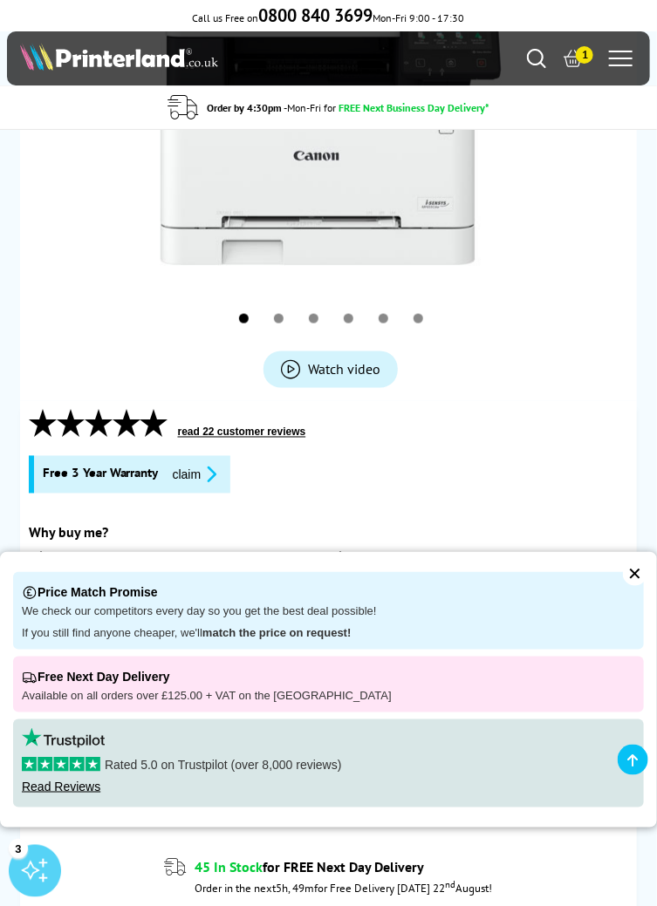
scroll to position [432, 0]
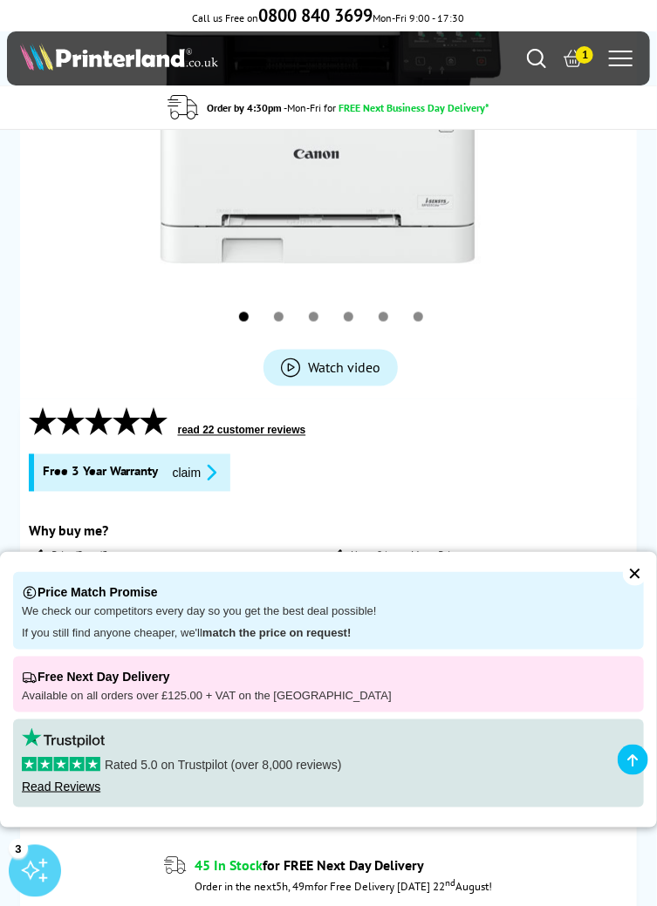
click at [639, 586] on div "✕" at bounding box center [635, 574] width 24 height 24
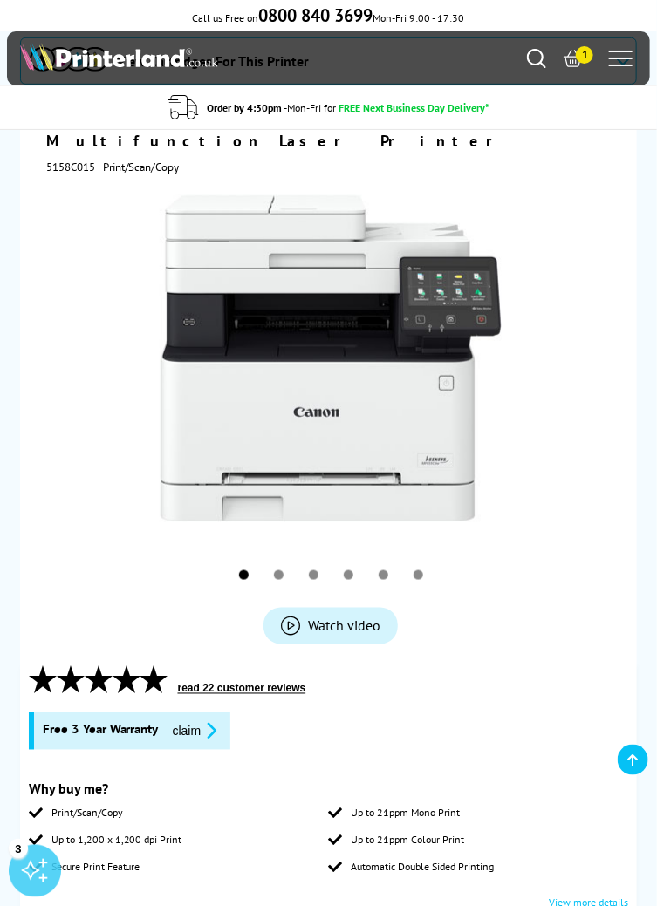
scroll to position [0, 0]
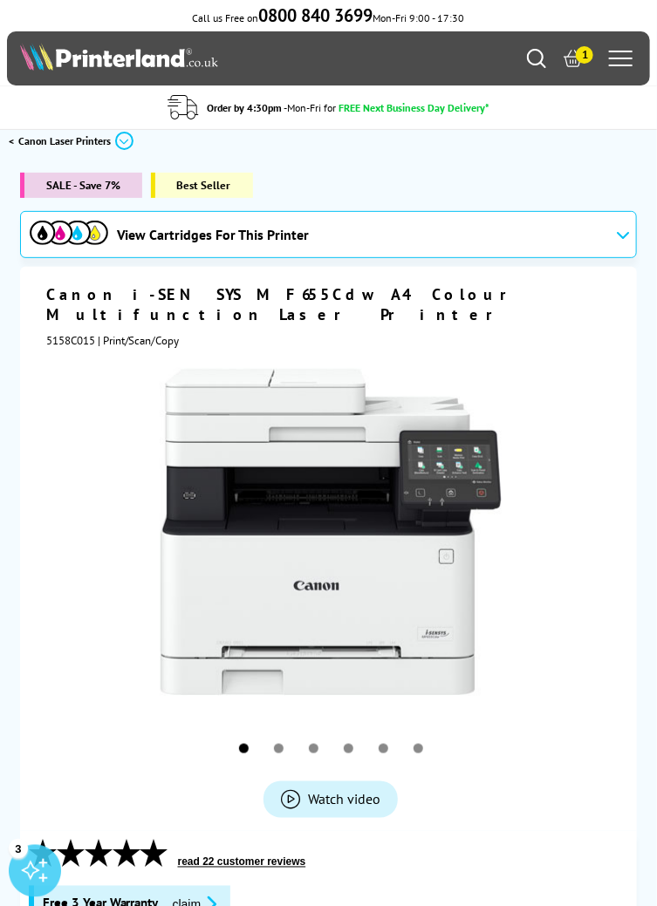
click at [582, 57] on span "1" at bounding box center [584, 54] width 17 height 17
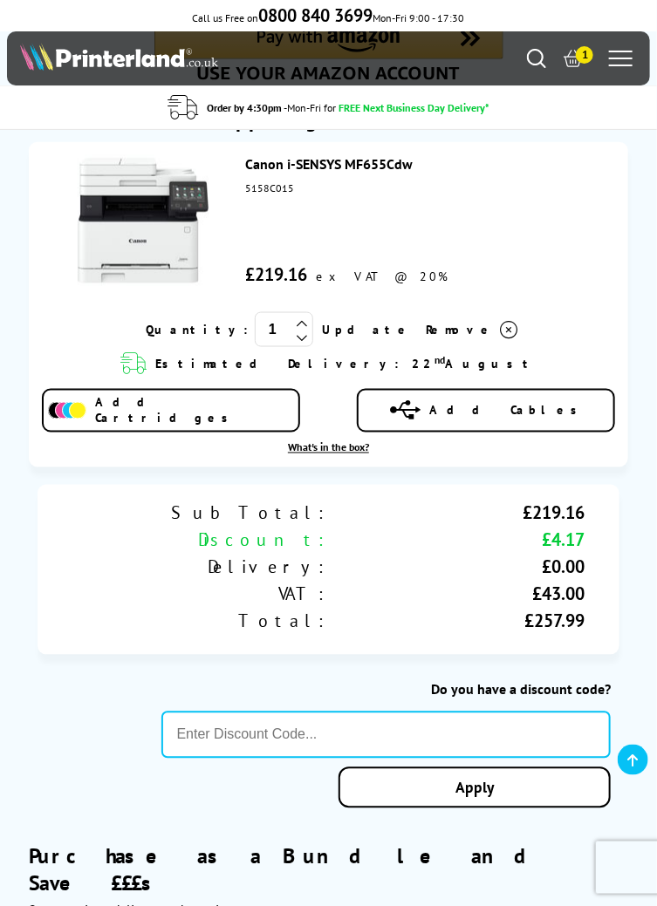
scroll to position [409, 0]
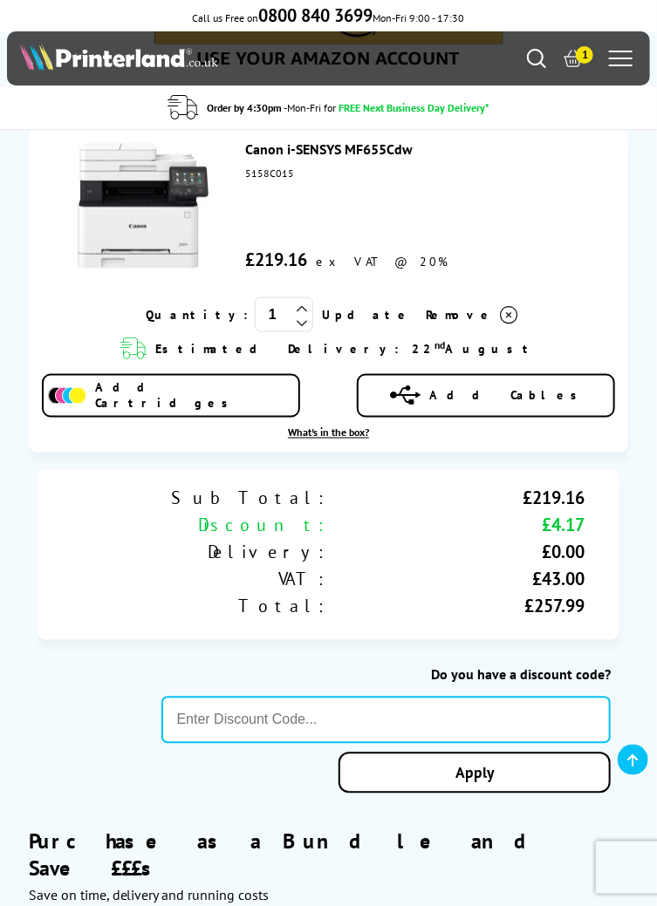
click at [501, 313] on icon at bounding box center [509, 314] width 17 height 17
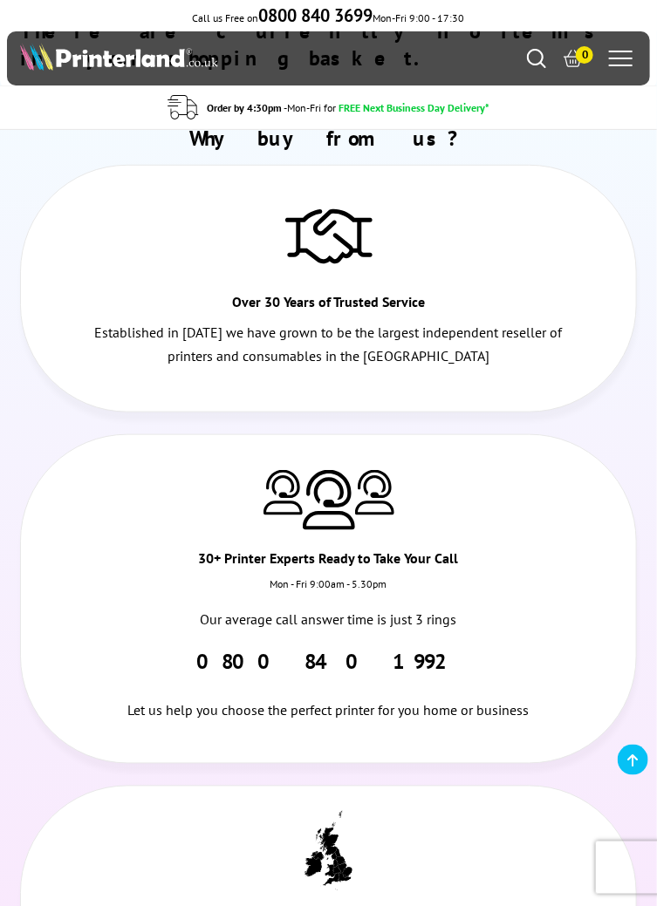
scroll to position [0, 0]
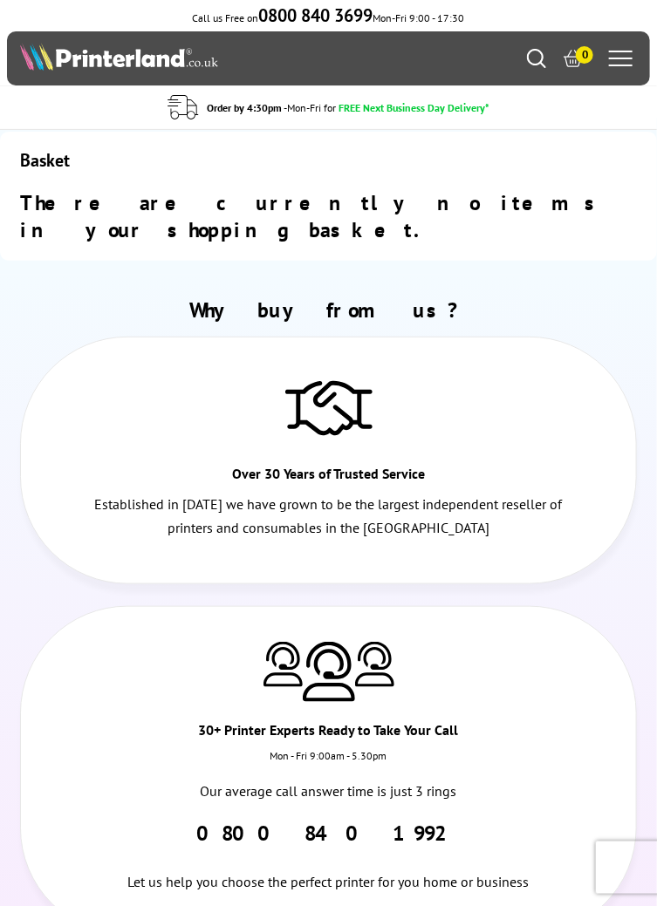
click at [143, 58] on img at bounding box center [119, 57] width 198 height 28
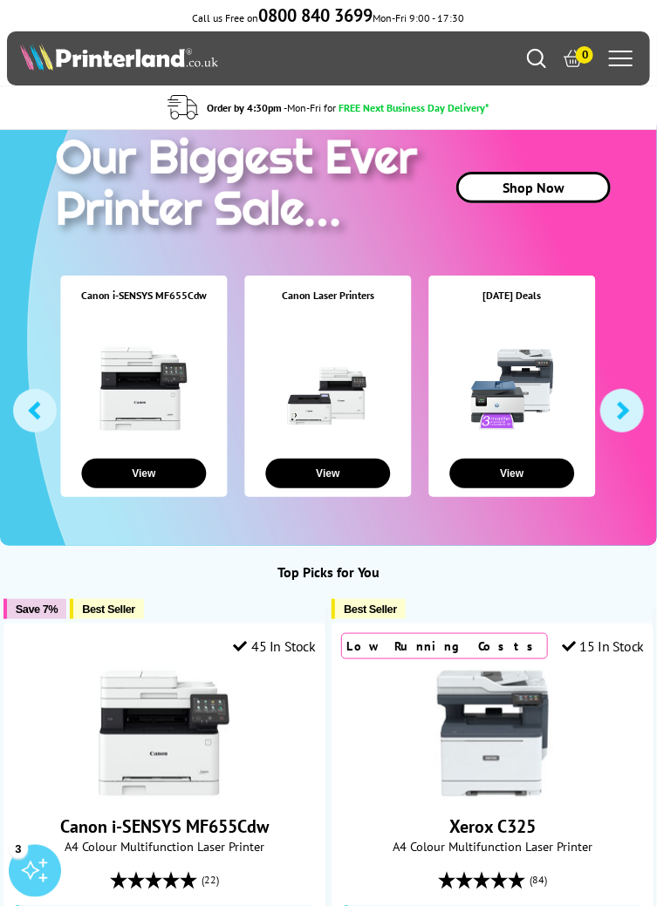
click at [162, 395] on link at bounding box center [143, 388] width 87 height 87
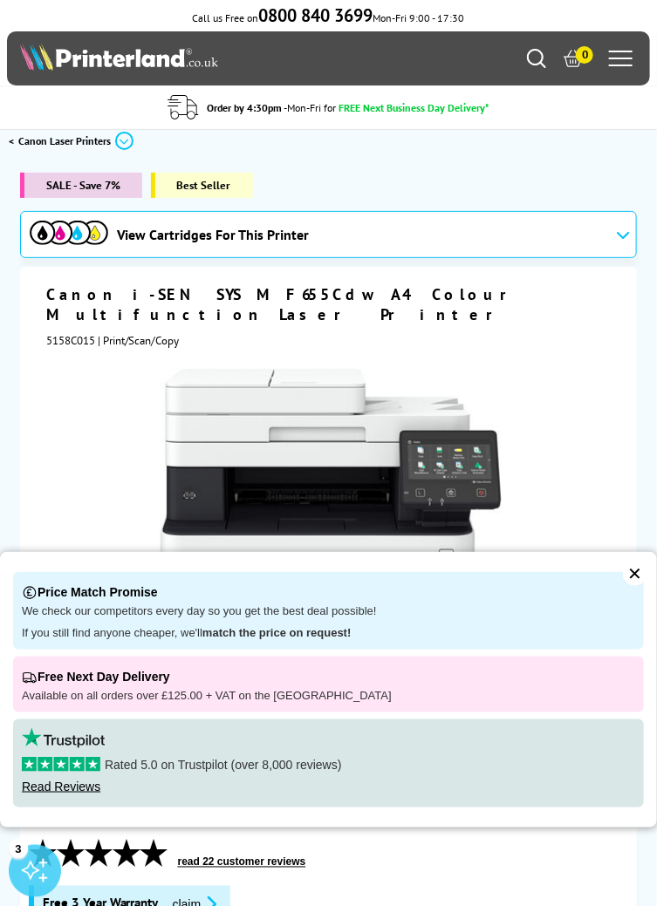
click at [643, 574] on div "✕" at bounding box center [635, 574] width 24 height 24
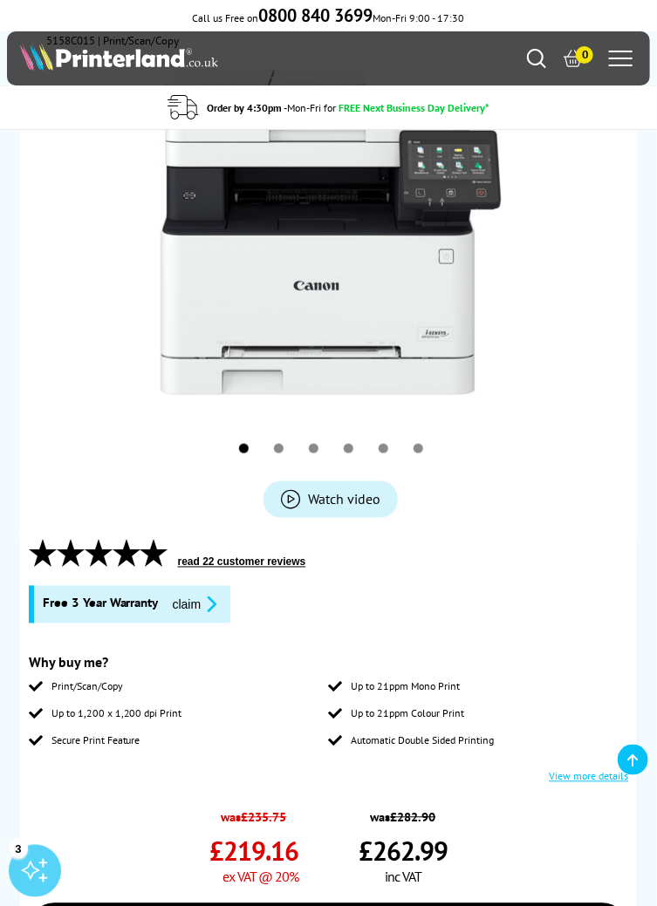
scroll to position [301, 0]
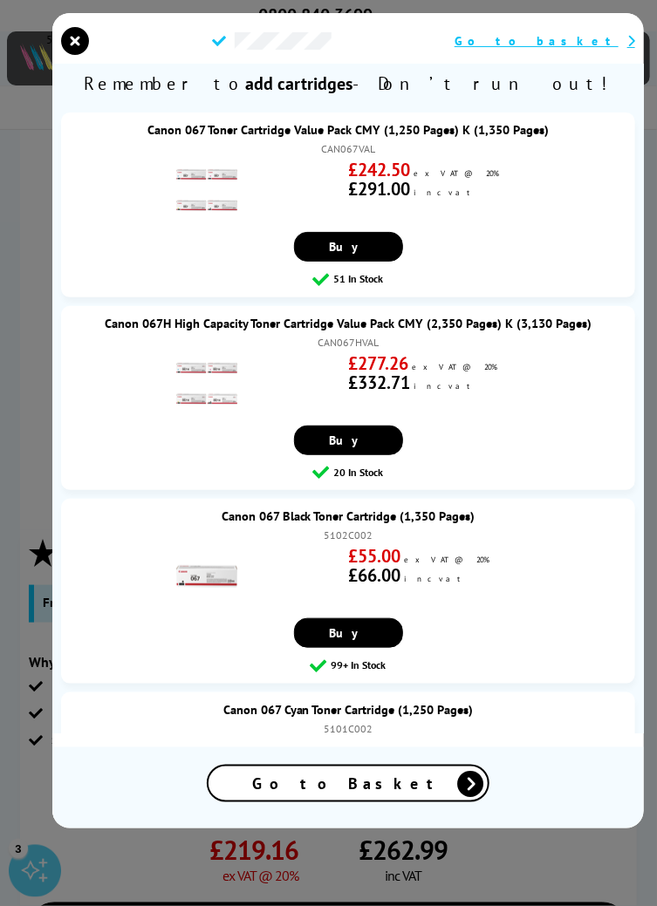
click at [413, 801] on div "Go to Basket" at bounding box center [347, 784] width 279 height 34
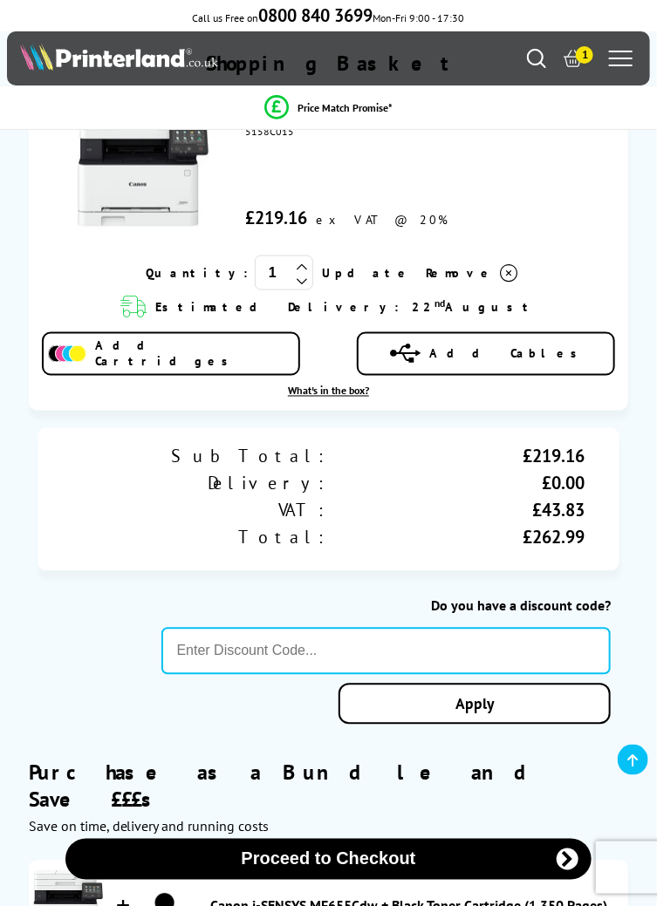
scroll to position [452, 0]
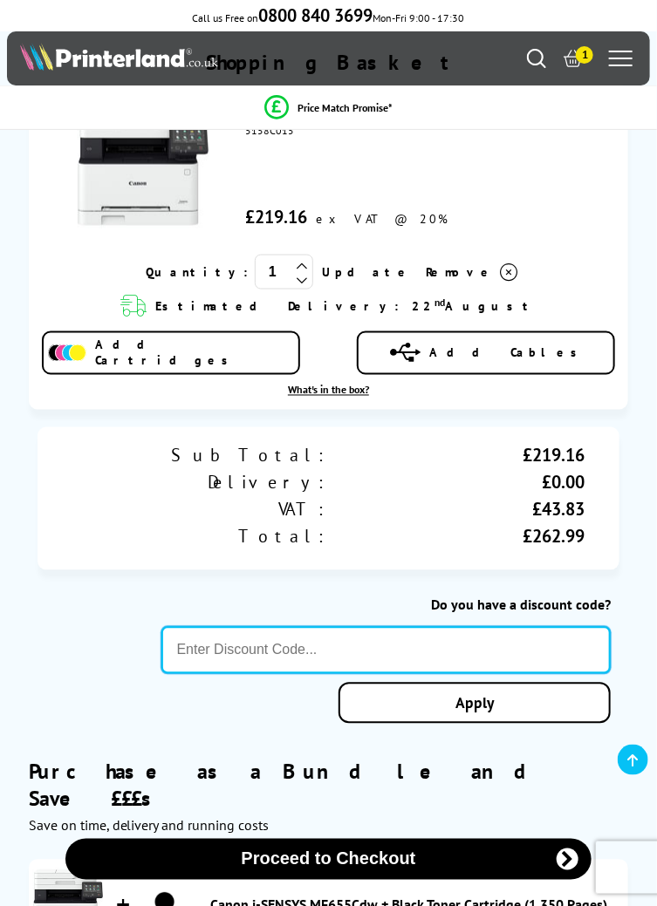
paste input "Code"
type input "Co"
click at [65, 839] on button "Proceed to Checkout" at bounding box center [327, 859] width 525 height 41
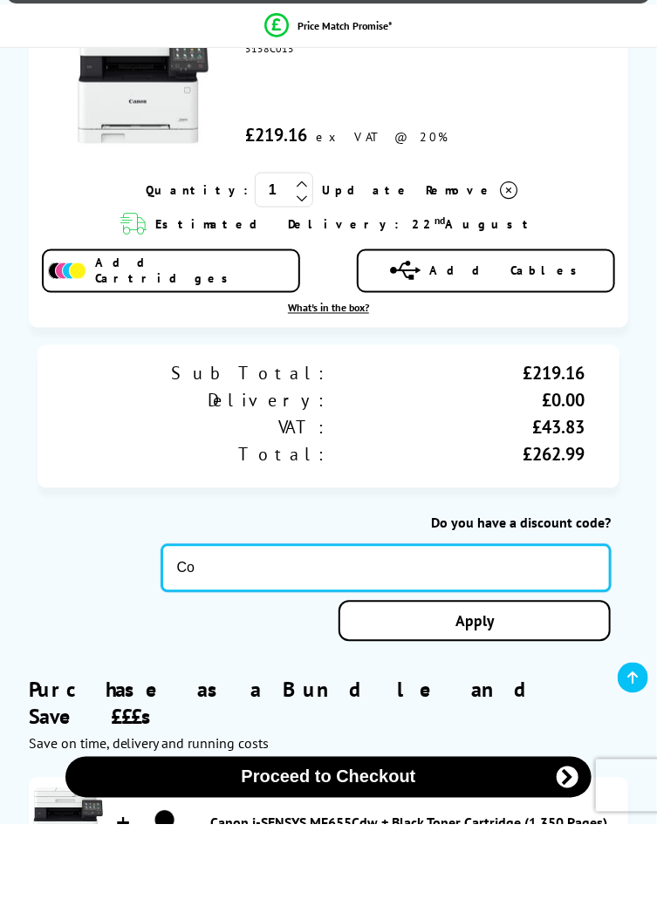
click at [65, 839] on button "Proceed to Checkout" at bounding box center [327, 859] width 525 height 41
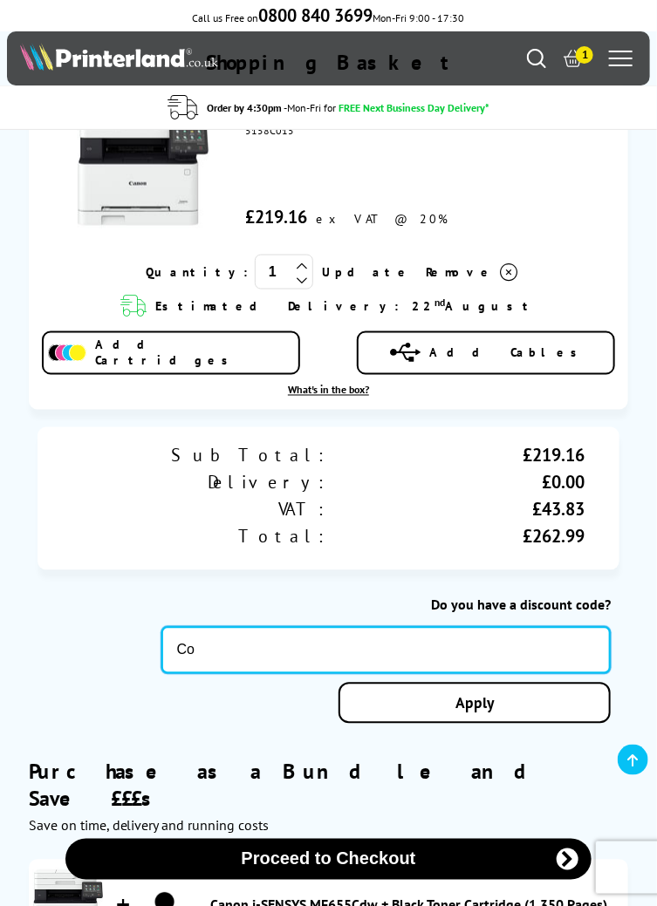
click at [232, 644] on input "Co" at bounding box center [386, 650] width 450 height 47
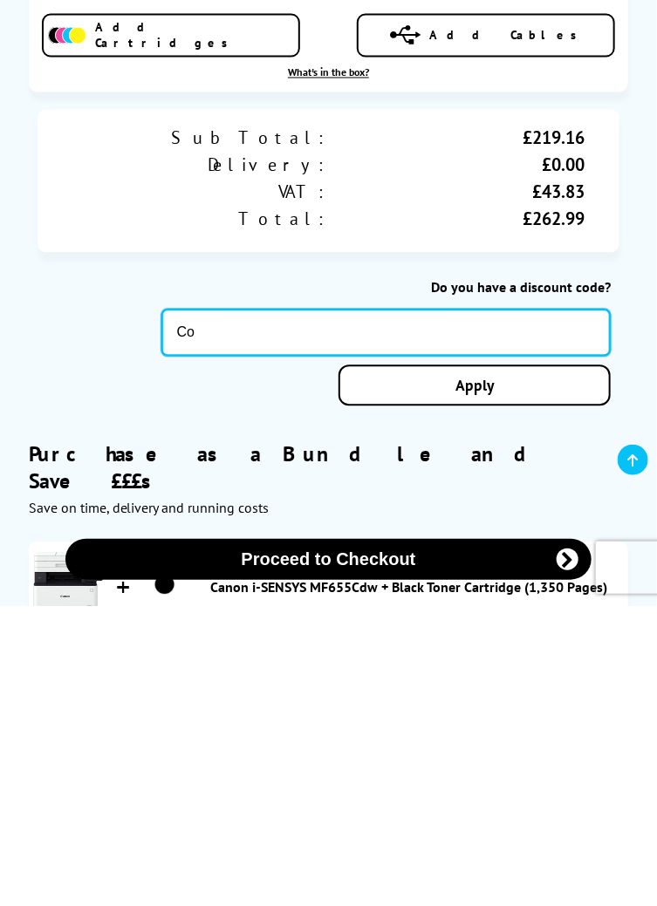
scroll to position [493, 0]
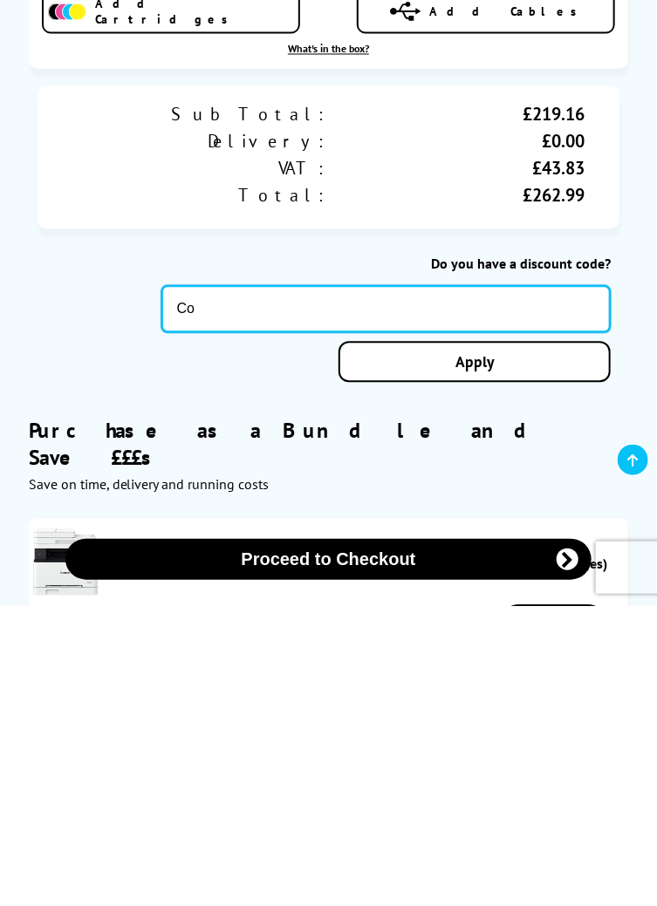
type input "C"
type input "Laser10"
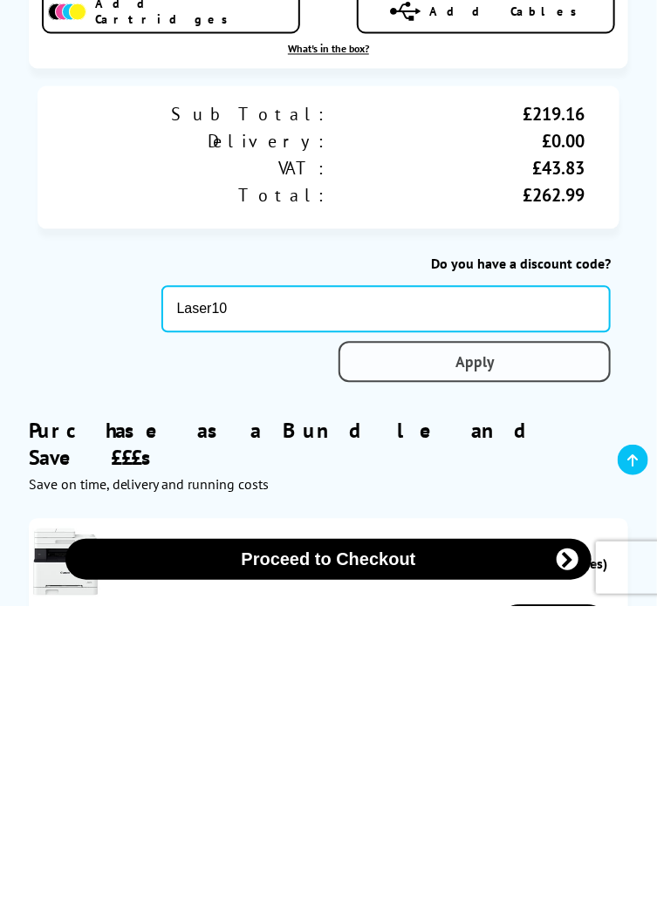
click at [516, 659] on link "Apply" at bounding box center [474, 662] width 272 height 41
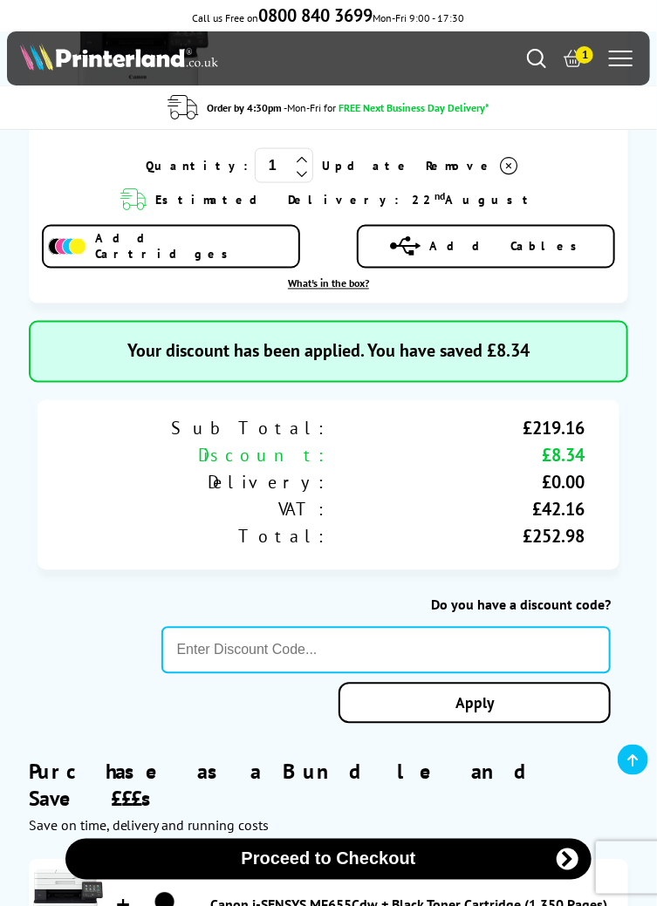
scroll to position [565, 0]
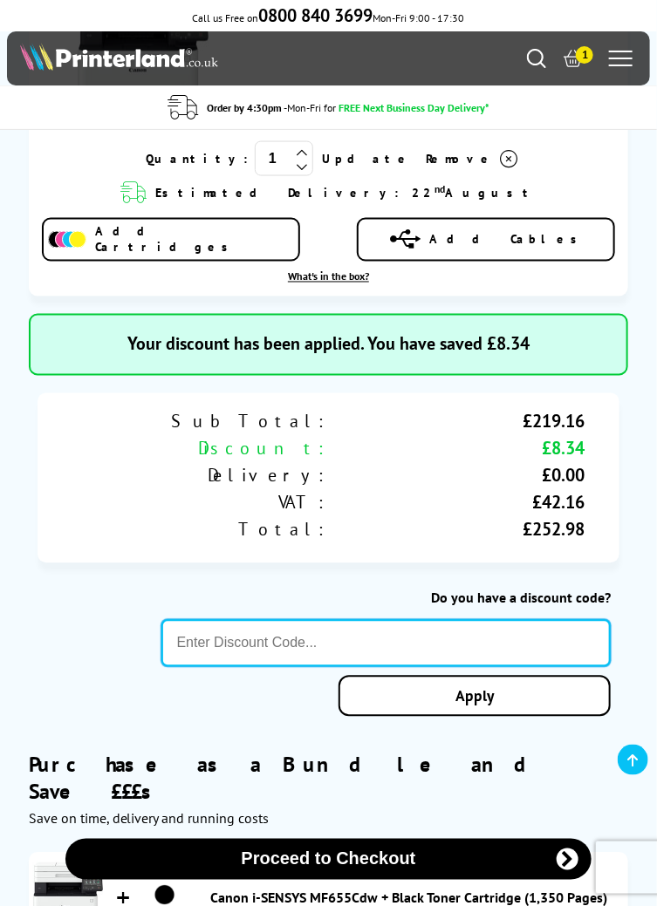
click at [331, 642] on input "text" at bounding box center [386, 643] width 450 height 47
type input "L"
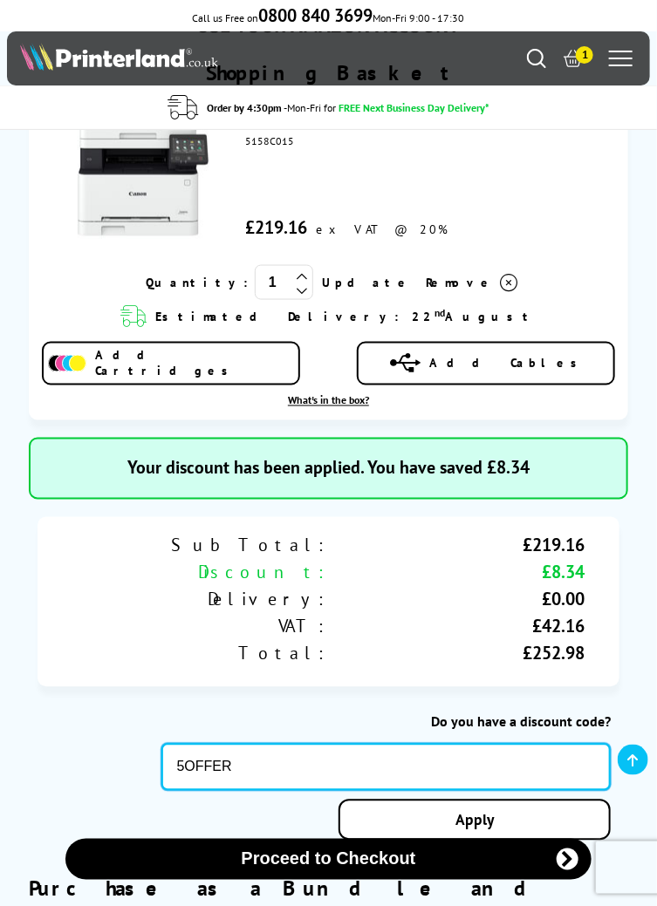
scroll to position [392, 0]
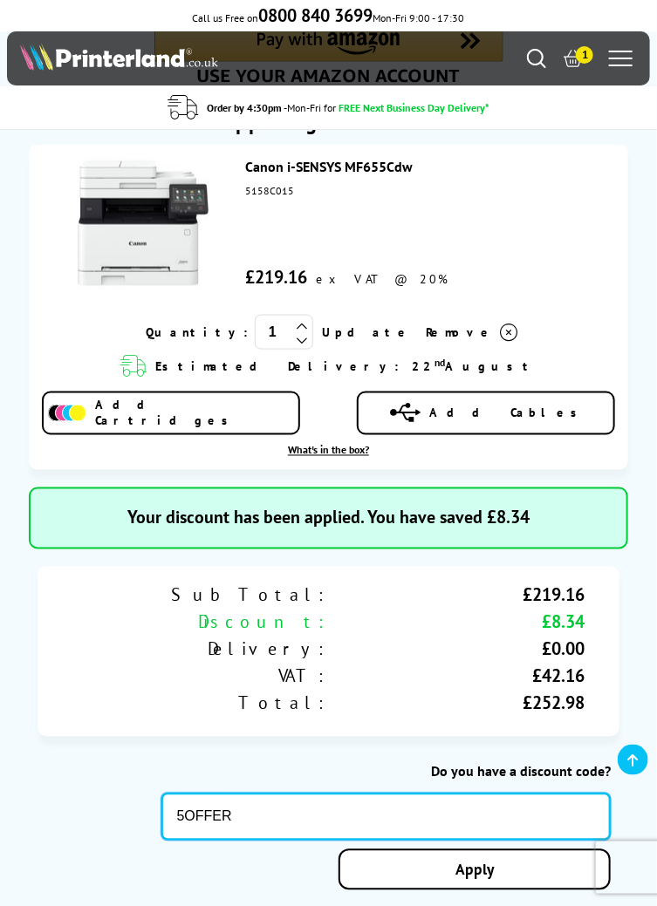
type input "5OFFER"
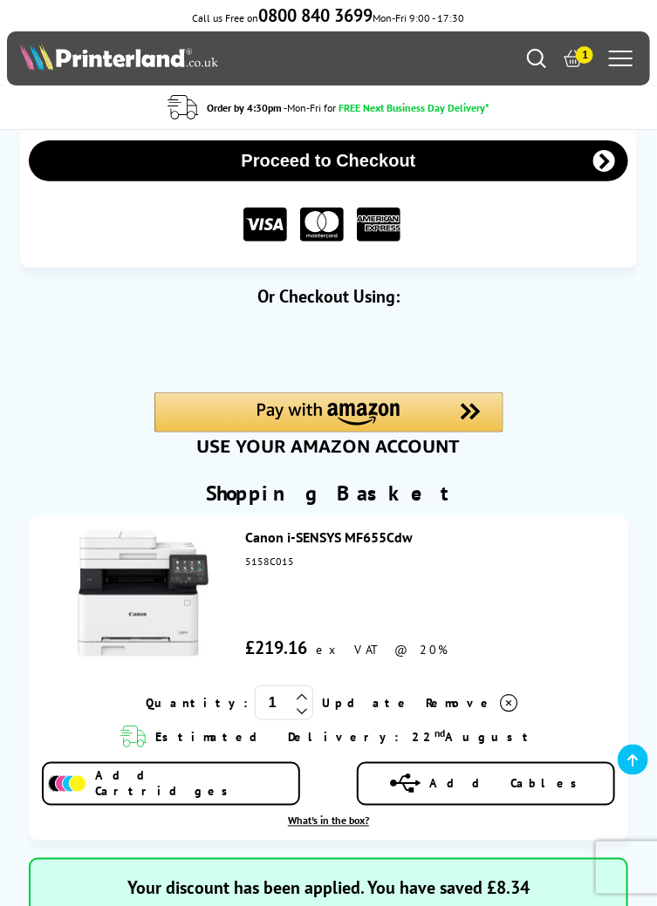
scroll to position [0, 0]
